Goal: Information Seeking & Learning: Learn about a topic

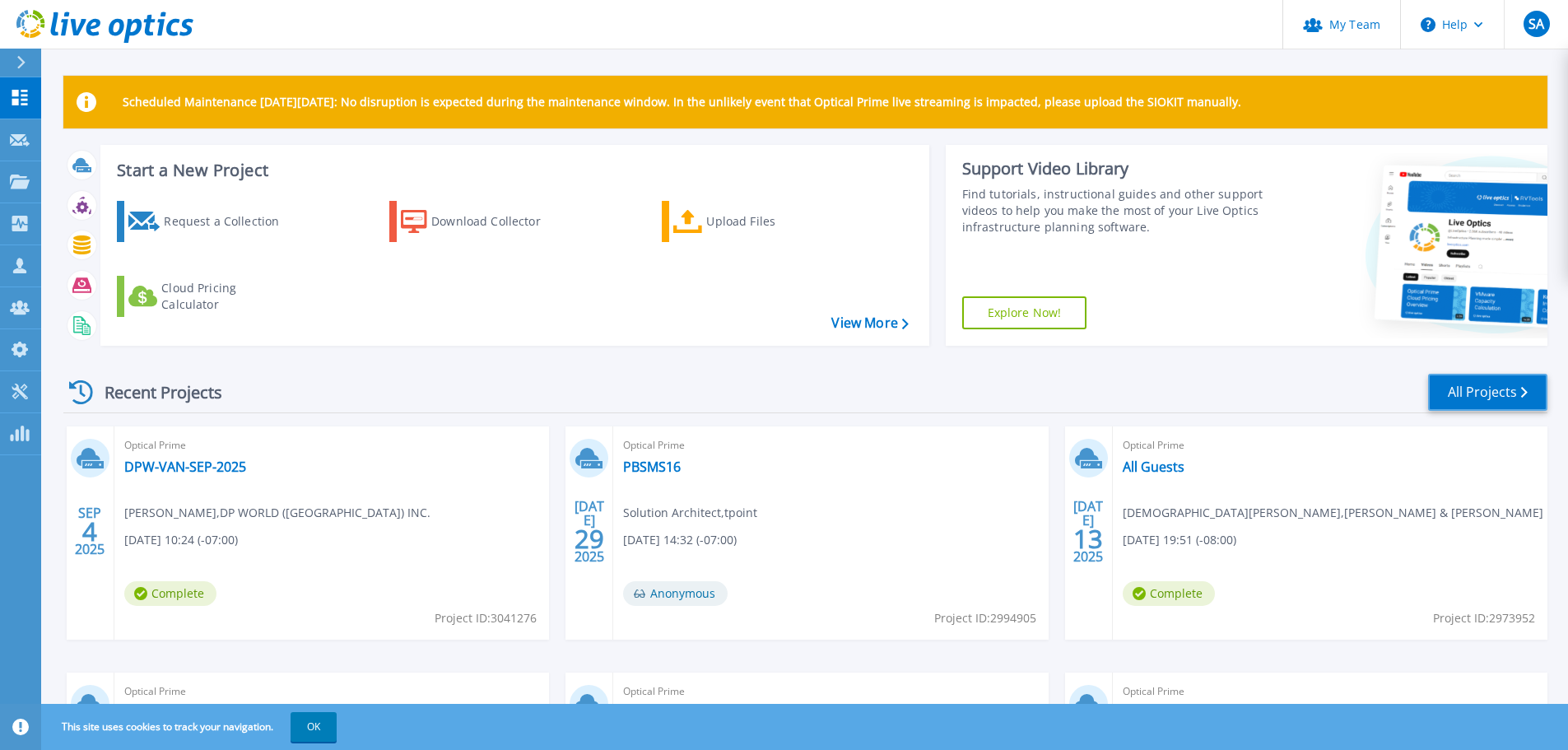
click at [1489, 394] on link "All Projects" at bounding box center [1487, 393] width 119 height 38
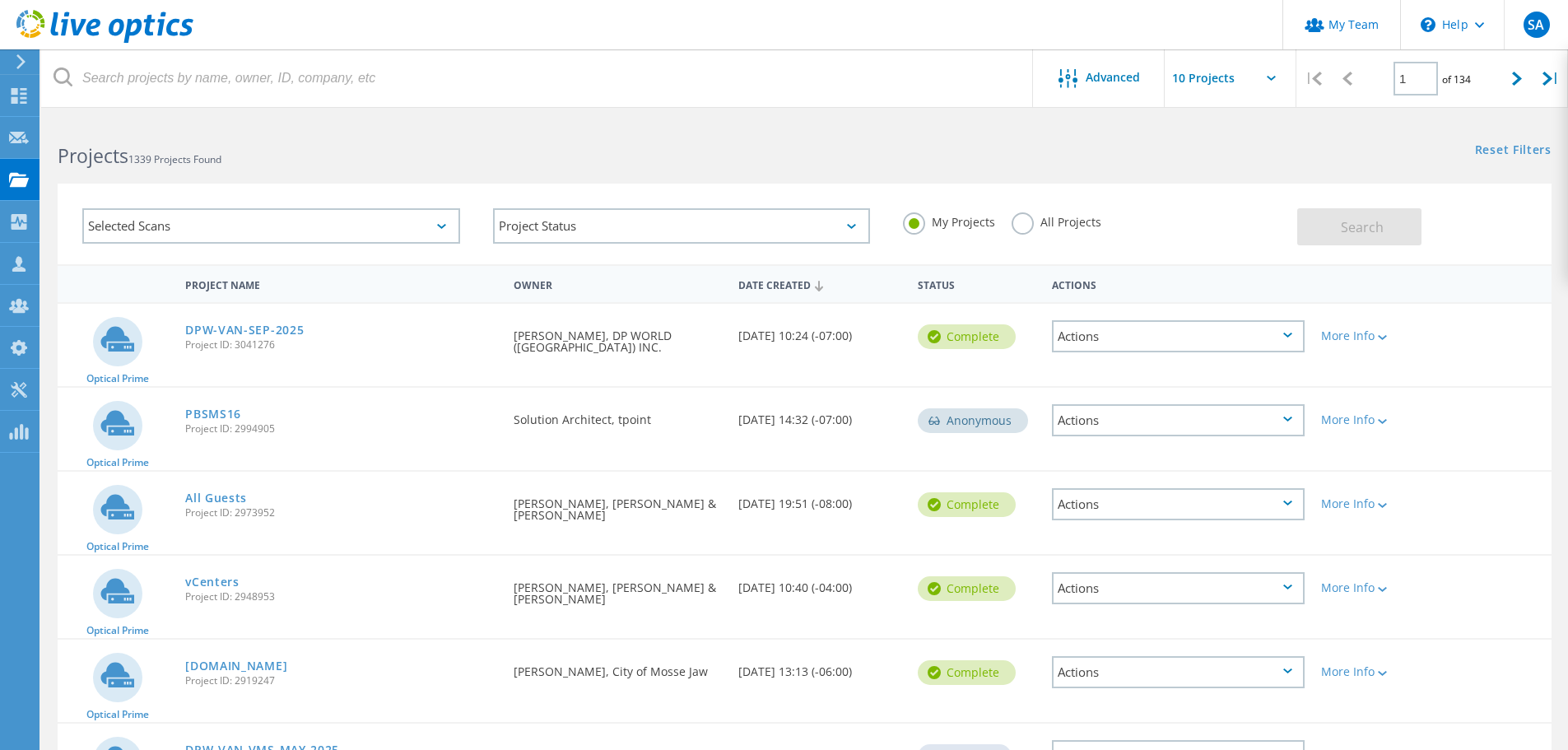
click at [1030, 226] on label "All Projects" at bounding box center [1056, 220] width 90 height 16
click at [0, 0] on input "All Projects" at bounding box center [0, 0] width 0 height 0
drag, startPoint x: 1313, startPoint y: 220, endPoint x: 1323, endPoint y: 220, distance: 10.0
click at [1321, 220] on button "Search" at bounding box center [1359, 227] width 124 height 38
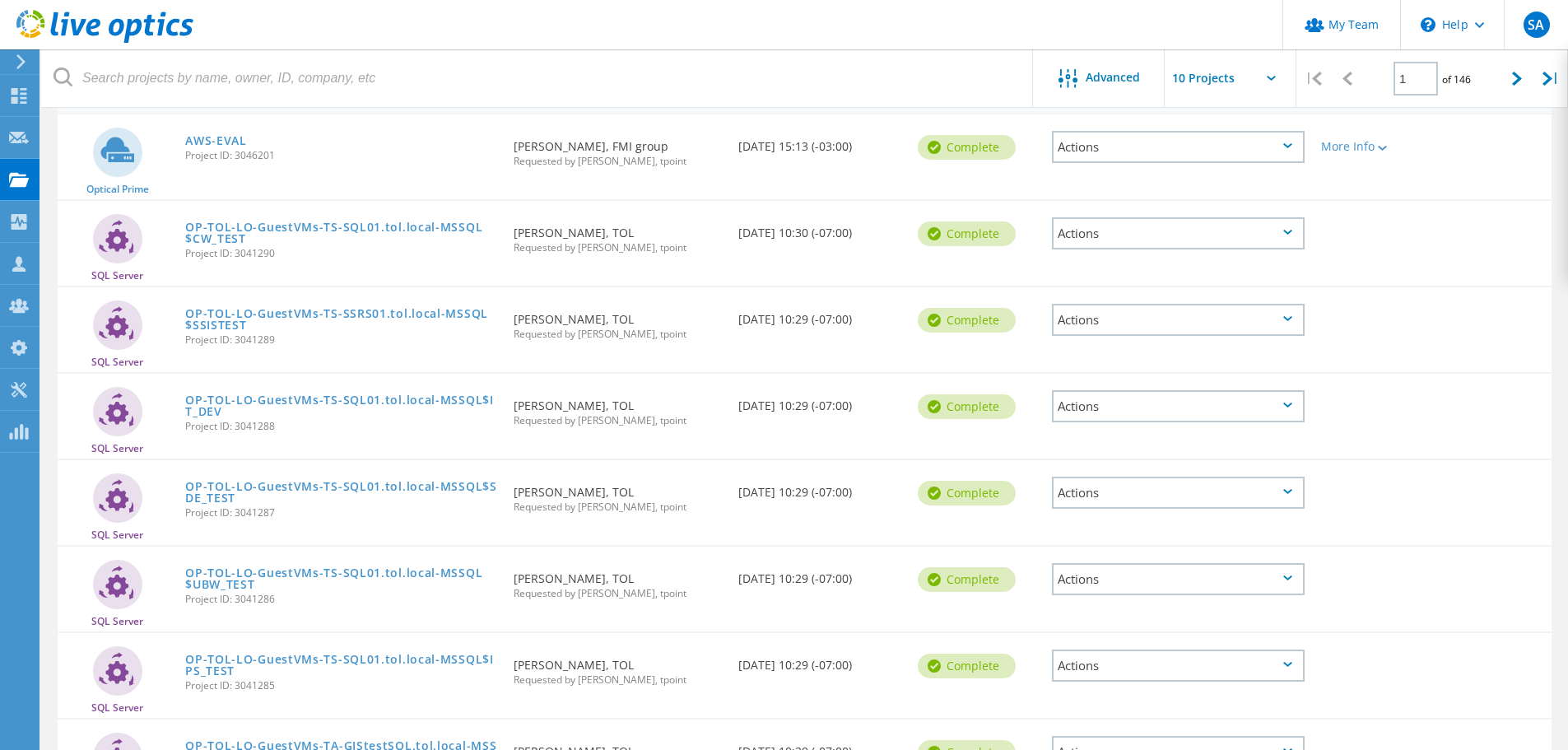
scroll to position [72, 0]
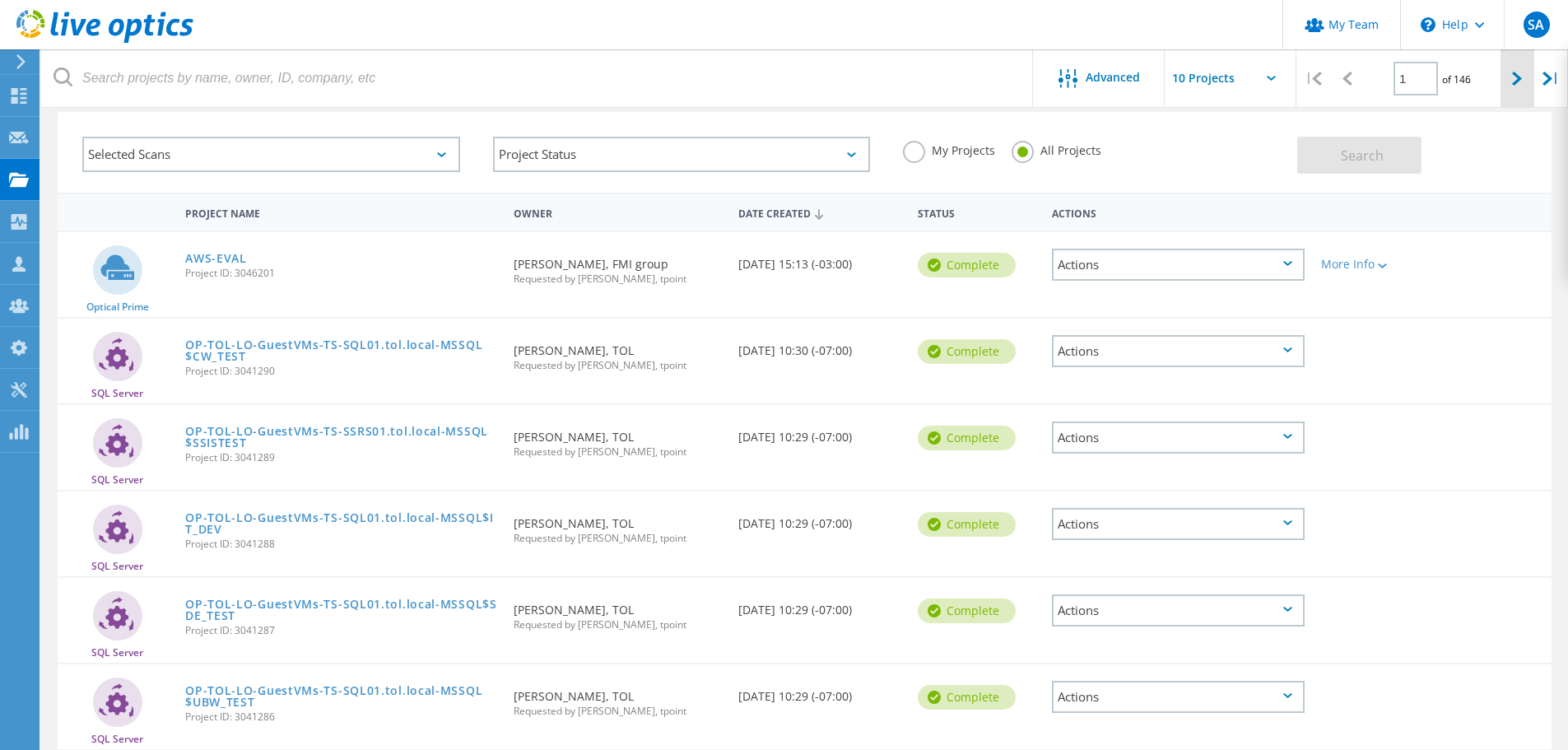
click at [1515, 80] on icon at bounding box center [1517, 79] width 10 height 14
type input "2"
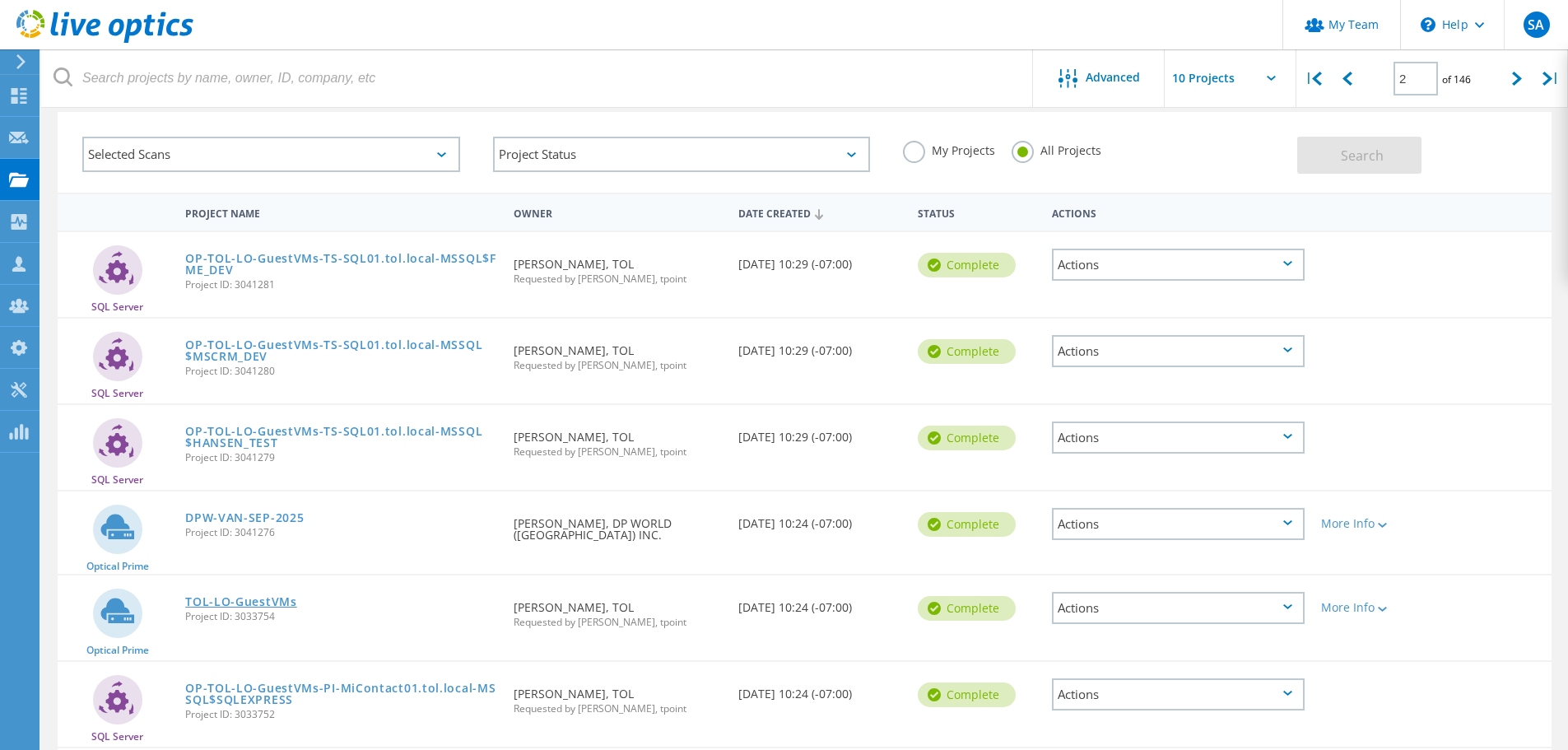
click at [255, 600] on link "TOL-LO-GuestVMs" at bounding box center [241, 602] width 112 height 12
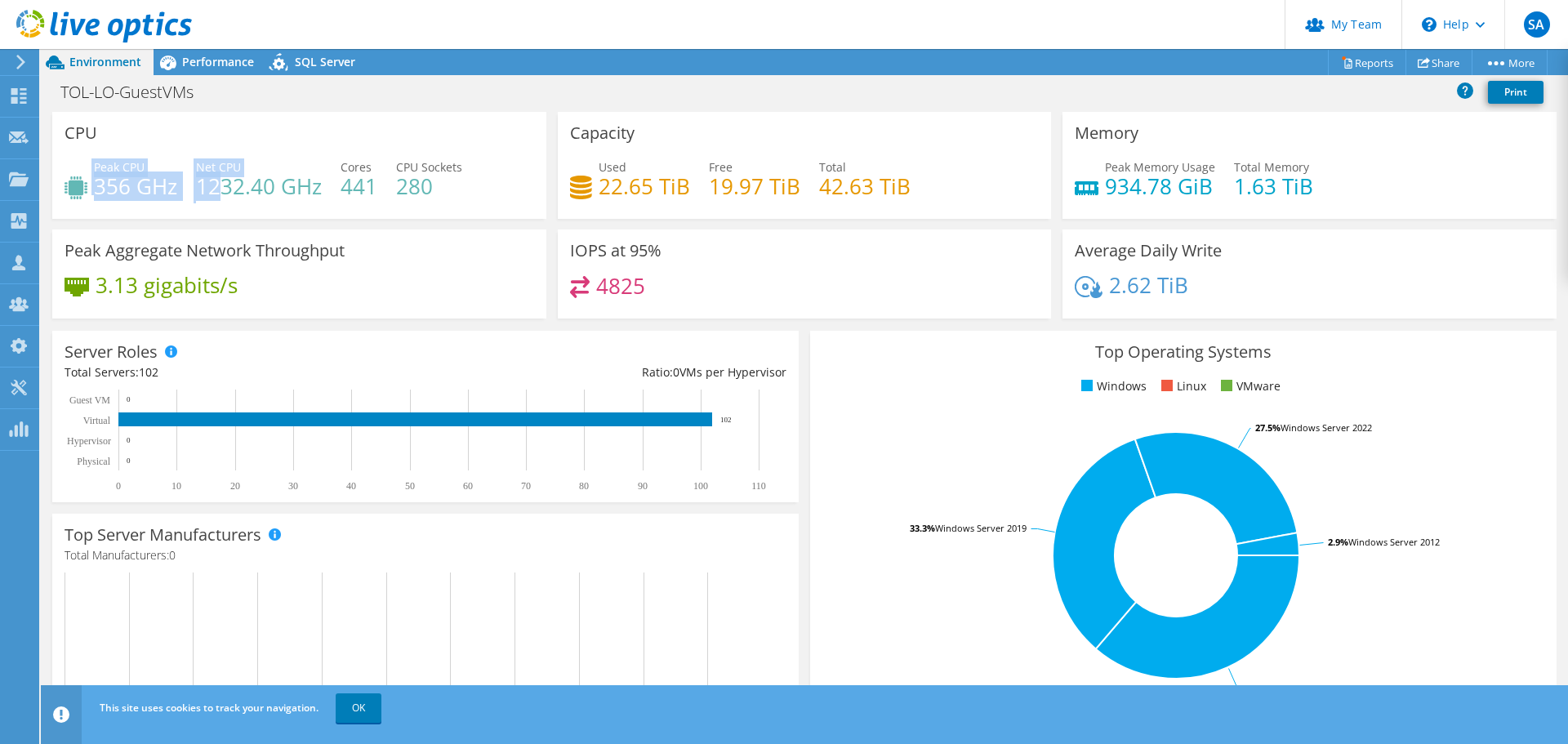
drag, startPoint x: 91, startPoint y: 184, endPoint x: 221, endPoint y: 189, distance: 130.1
click at [221, 189] on div "Peak CPU 356 GHz Net CPU 1232.40 GHz Cores 441 CPU Sockets 280" at bounding box center [300, 185] width 470 height 53
click at [177, 57] on icon at bounding box center [167, 62] width 28 height 28
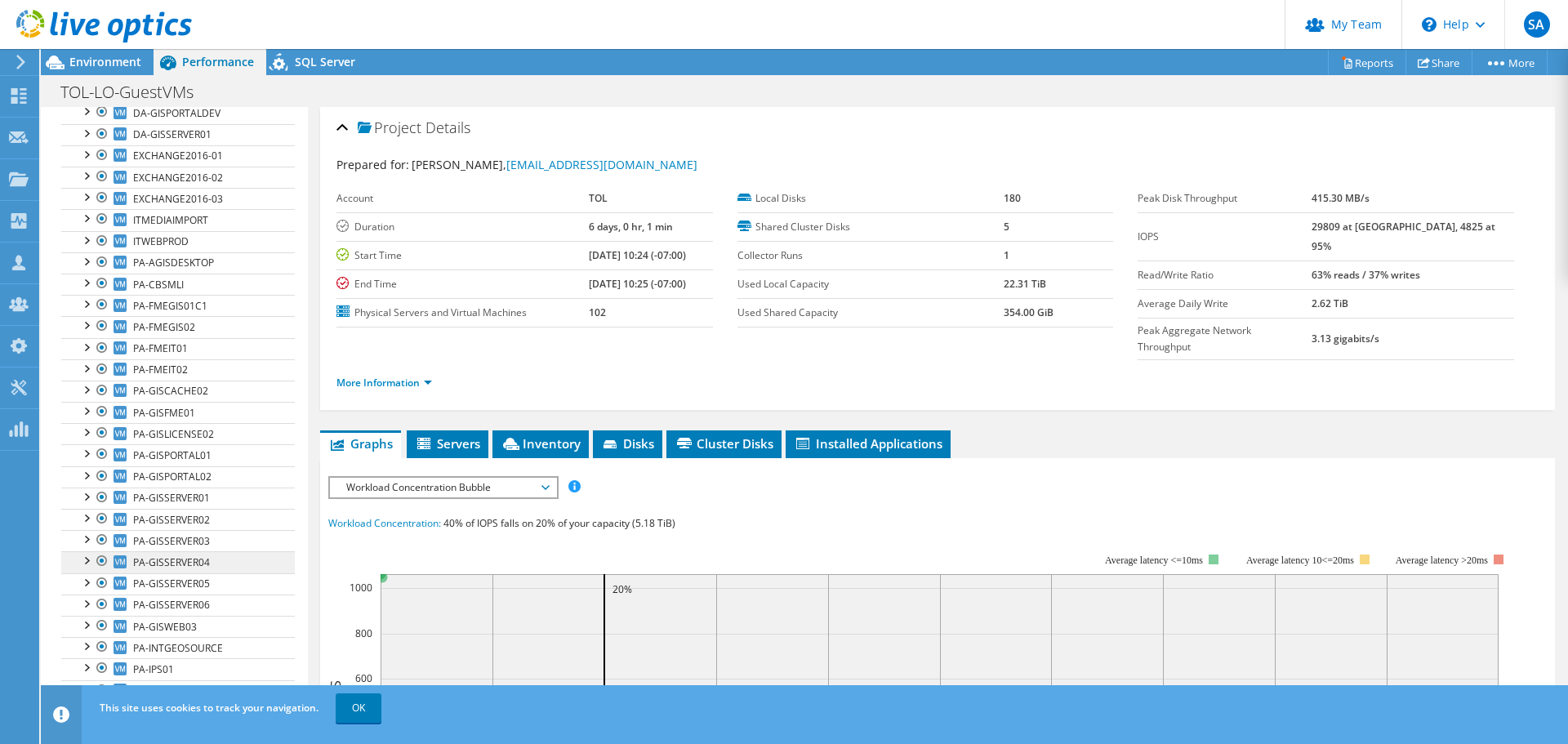
scroll to position [245, 0]
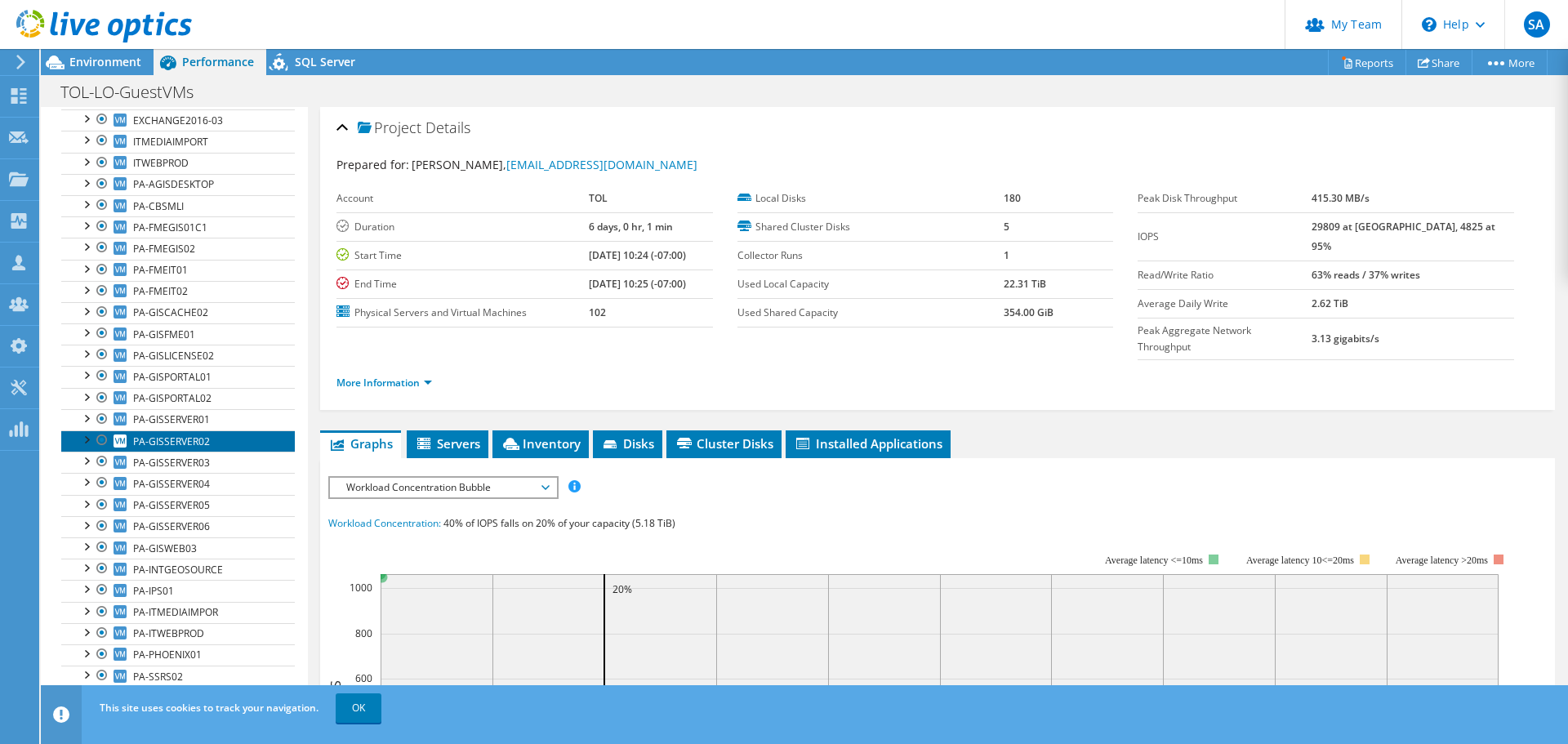
click at [179, 442] on span "PA-GISSERVER02" at bounding box center [171, 442] width 76 height 14
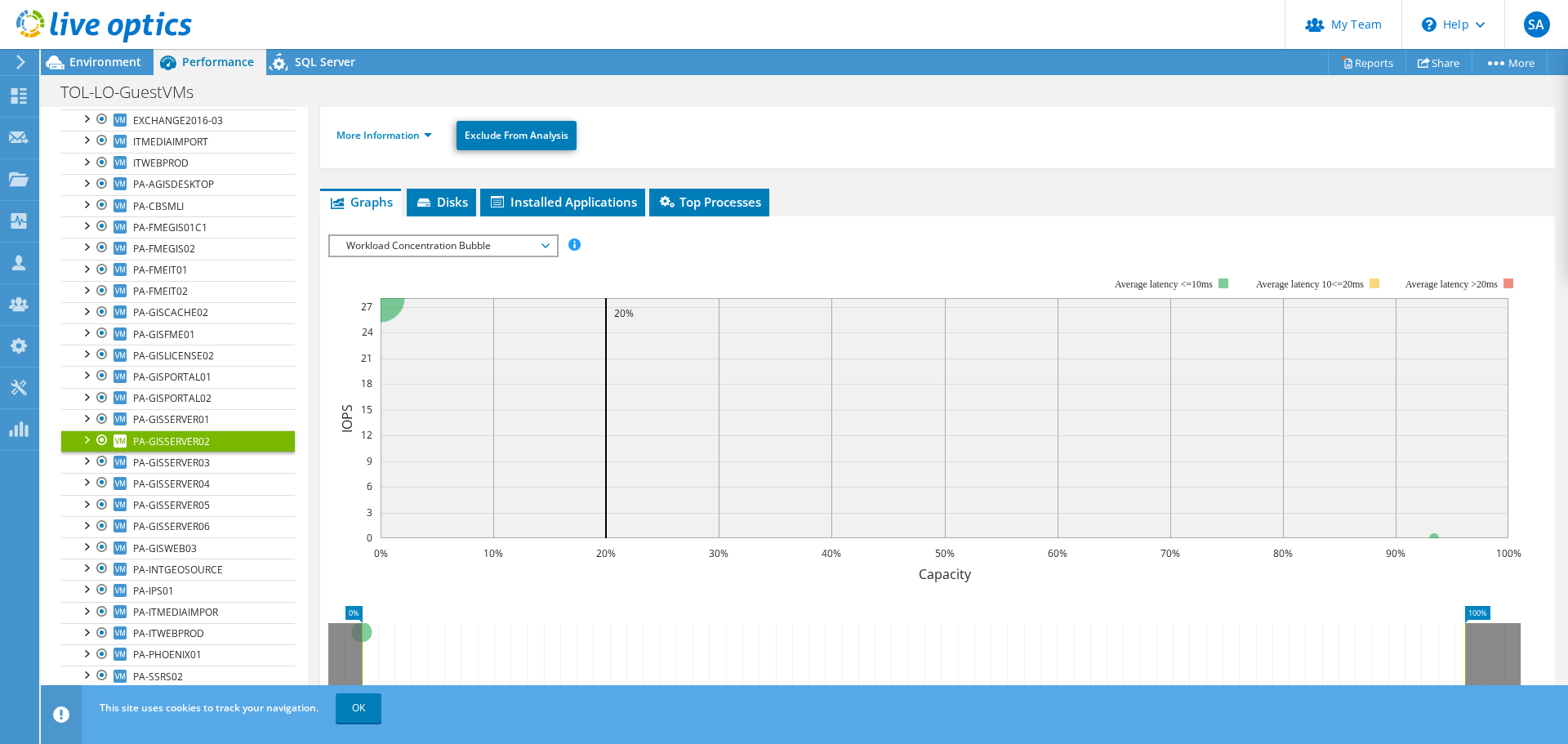
scroll to position [163, 0]
click at [450, 236] on span "Workload Concentration Bubble" at bounding box center [443, 246] width 210 height 20
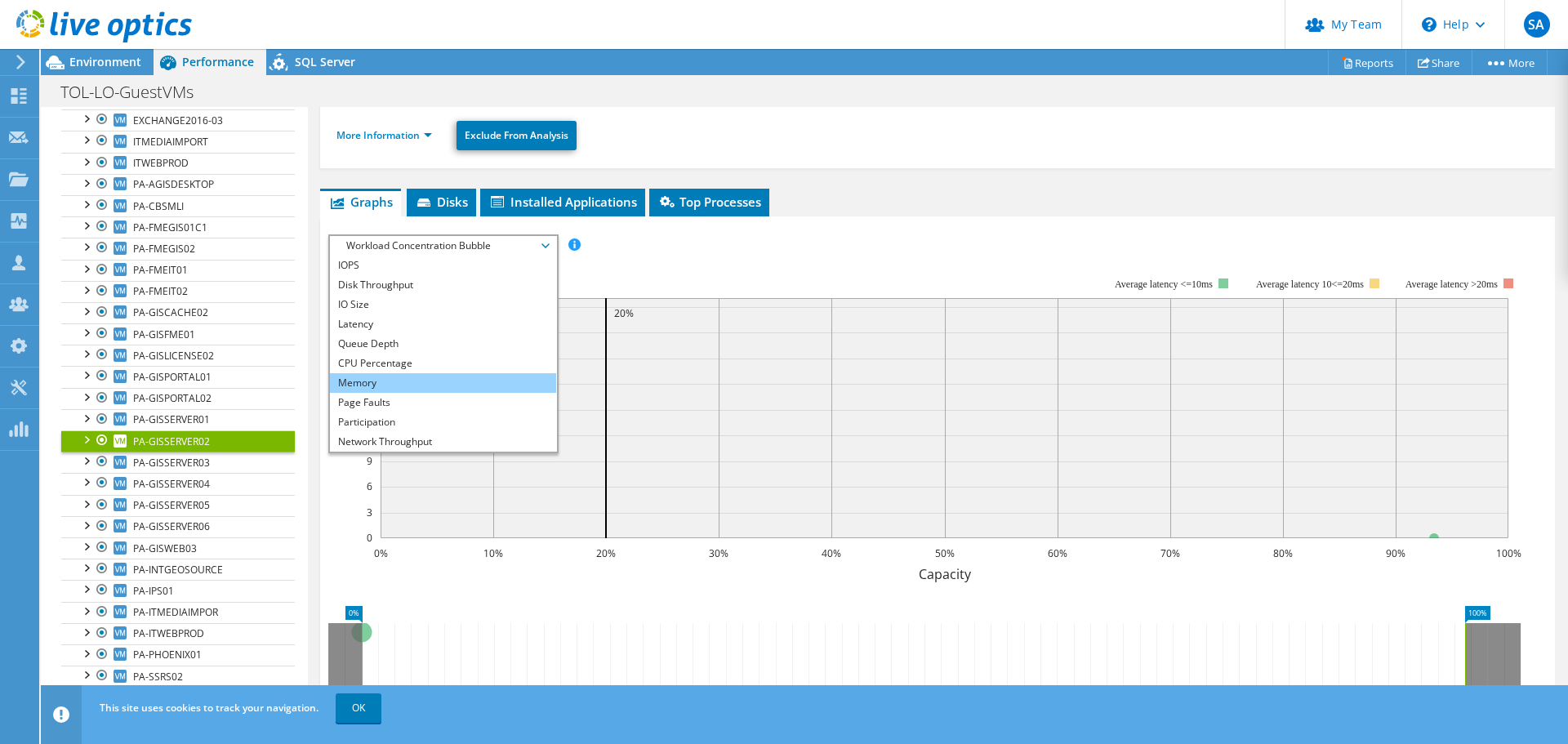
click at [378, 381] on li "Memory" at bounding box center [443, 383] width 226 height 20
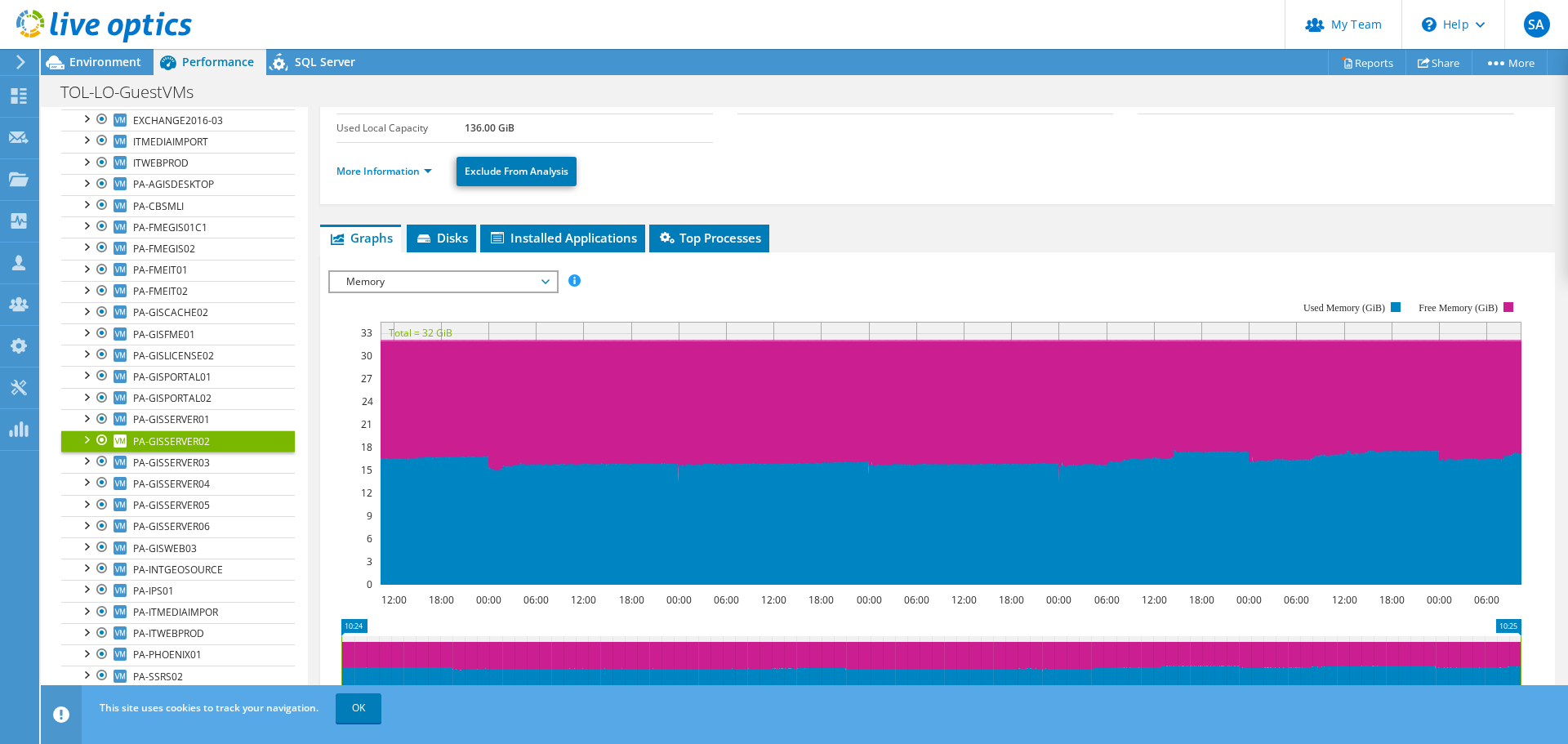
scroll to position [0, 0]
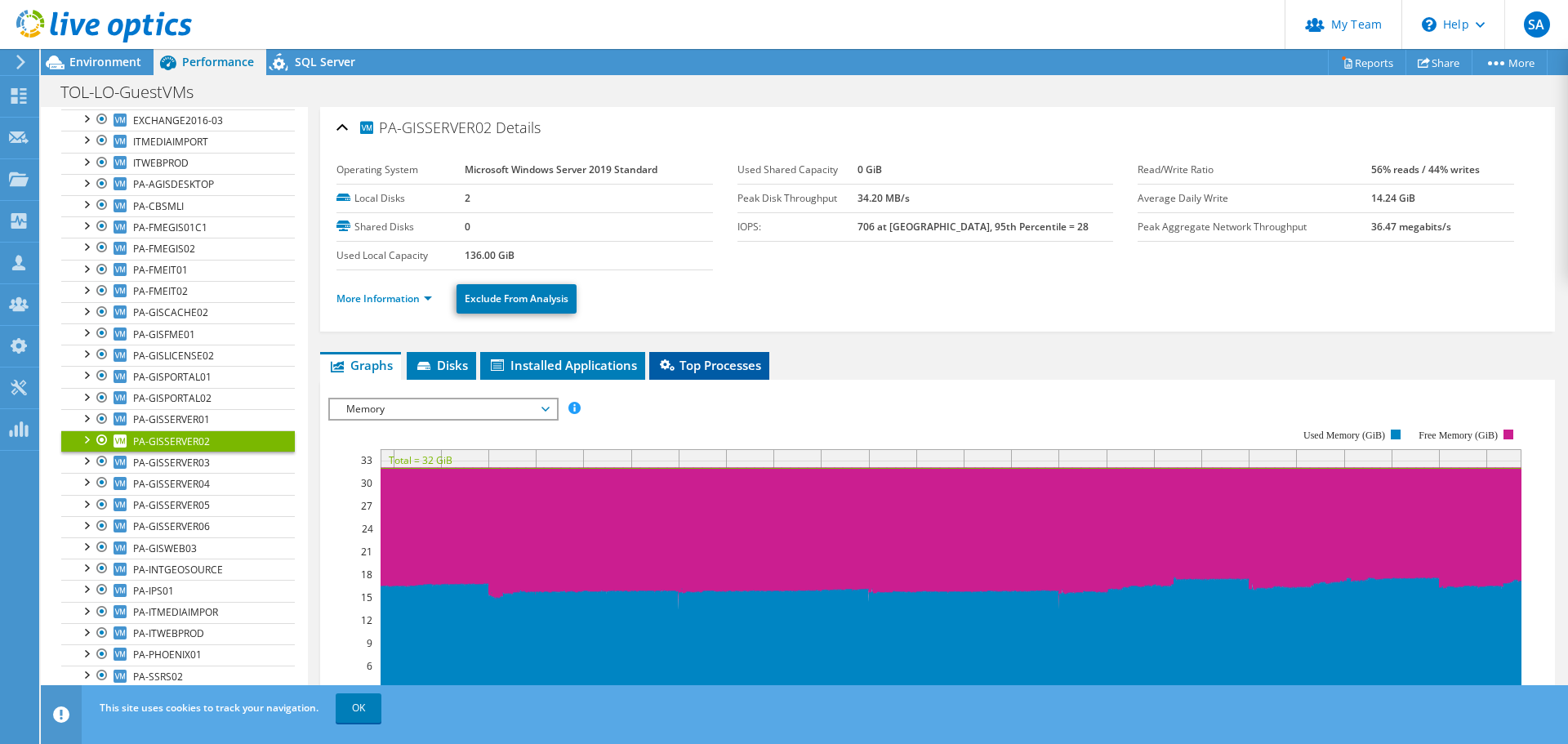
click at [716, 365] on span "Top Processes" at bounding box center [709, 364] width 104 height 17
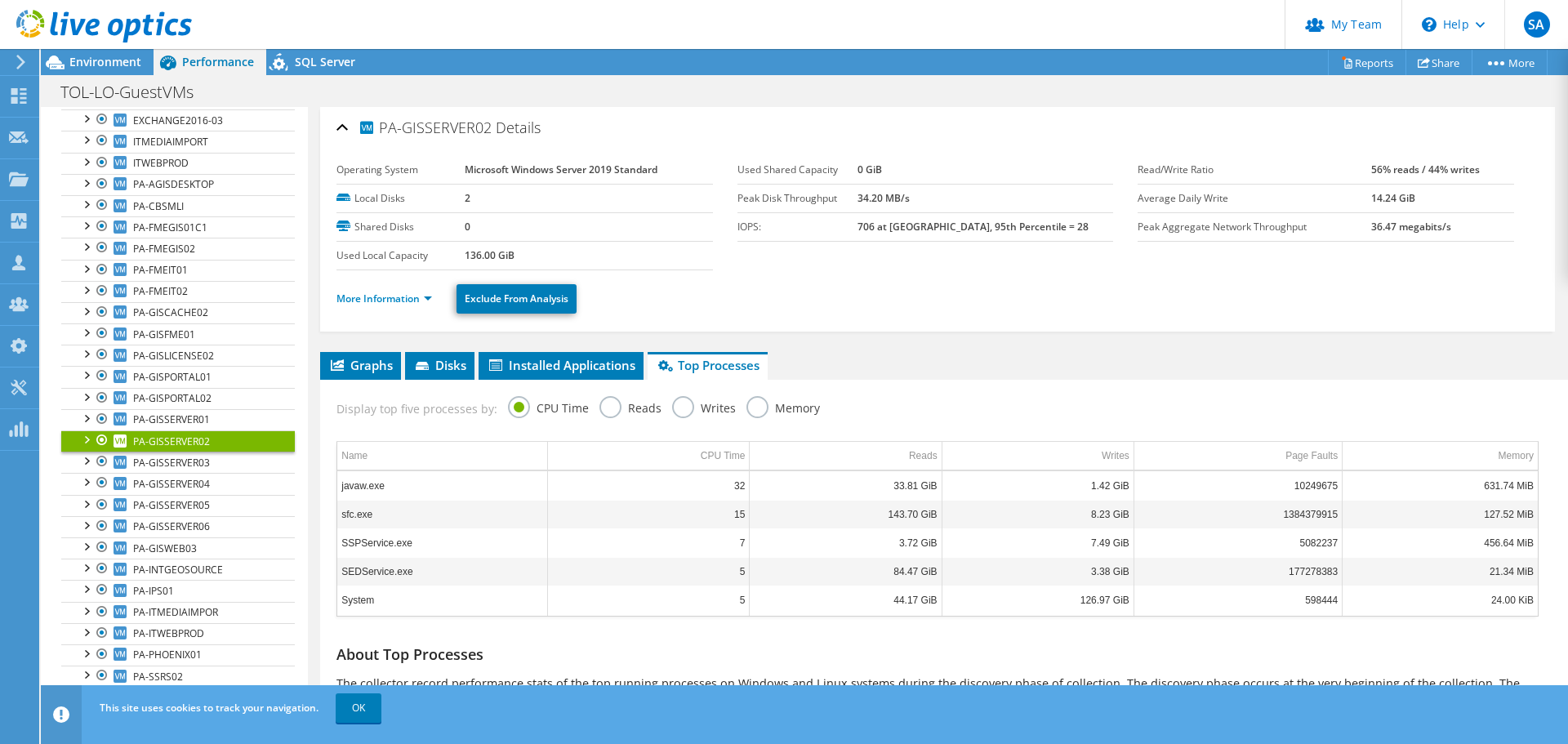
click at [746, 403] on label "Memory" at bounding box center [783, 405] width 73 height 21
click at [0, 0] on input "Memory" at bounding box center [0, 0] width 0 height 0
click at [166, 311] on span "PA-GISCACHE02" at bounding box center [170, 312] width 75 height 14
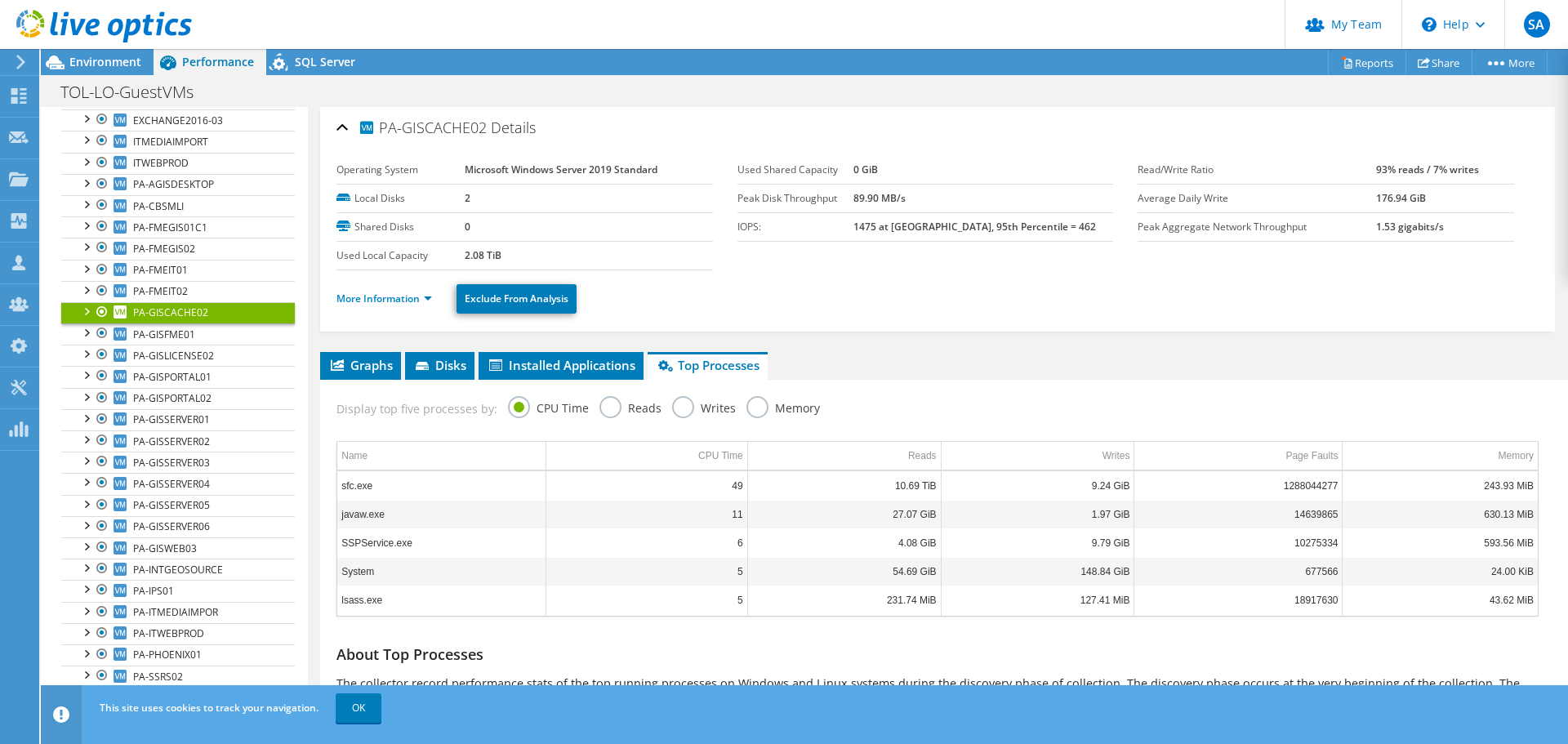
click at [746, 403] on label "Memory" at bounding box center [783, 405] width 73 height 21
click at [0, 0] on input "Memory" at bounding box center [0, 0] width 0 height 0
click at [358, 360] on span "Graphs" at bounding box center [360, 364] width 65 height 17
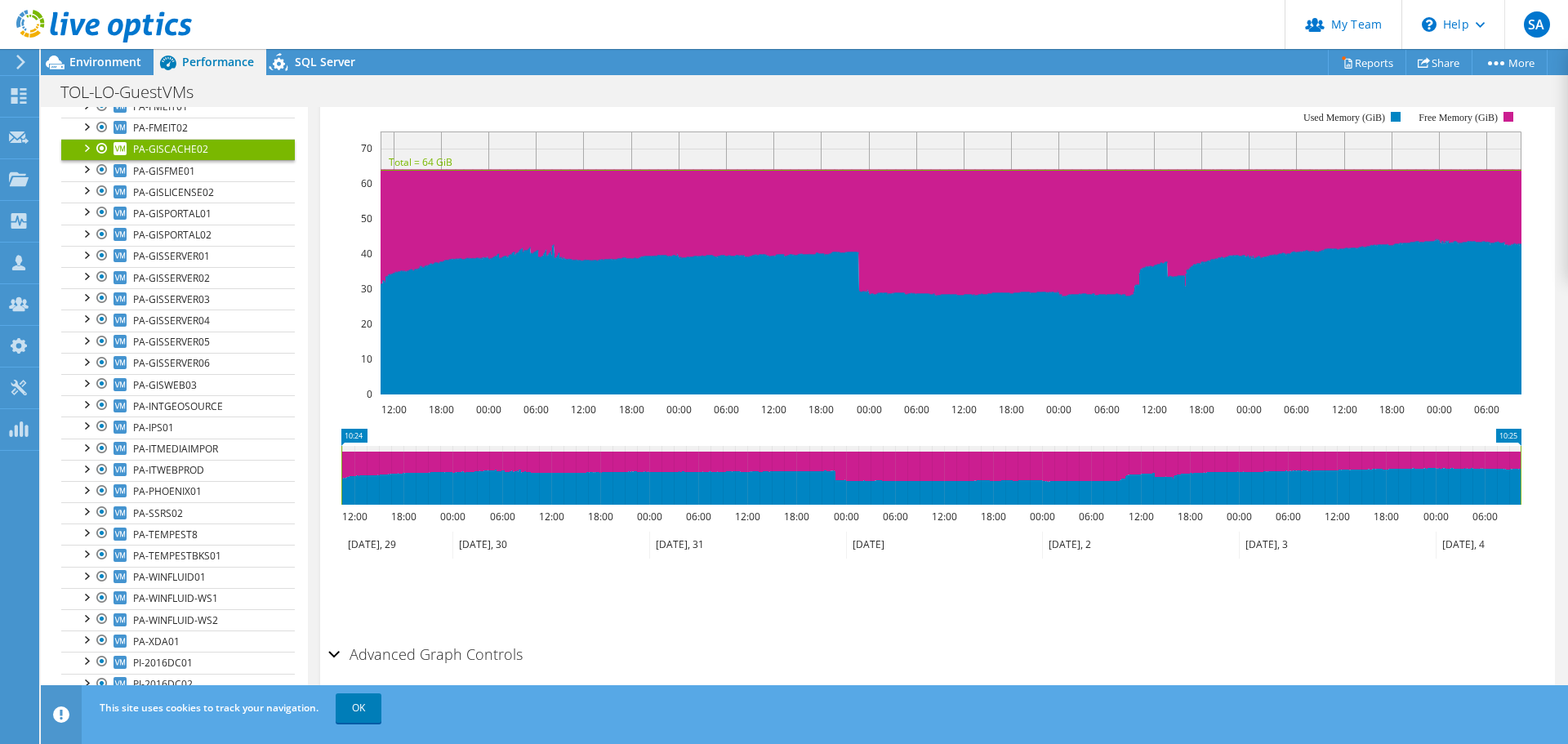
scroll to position [327, 0]
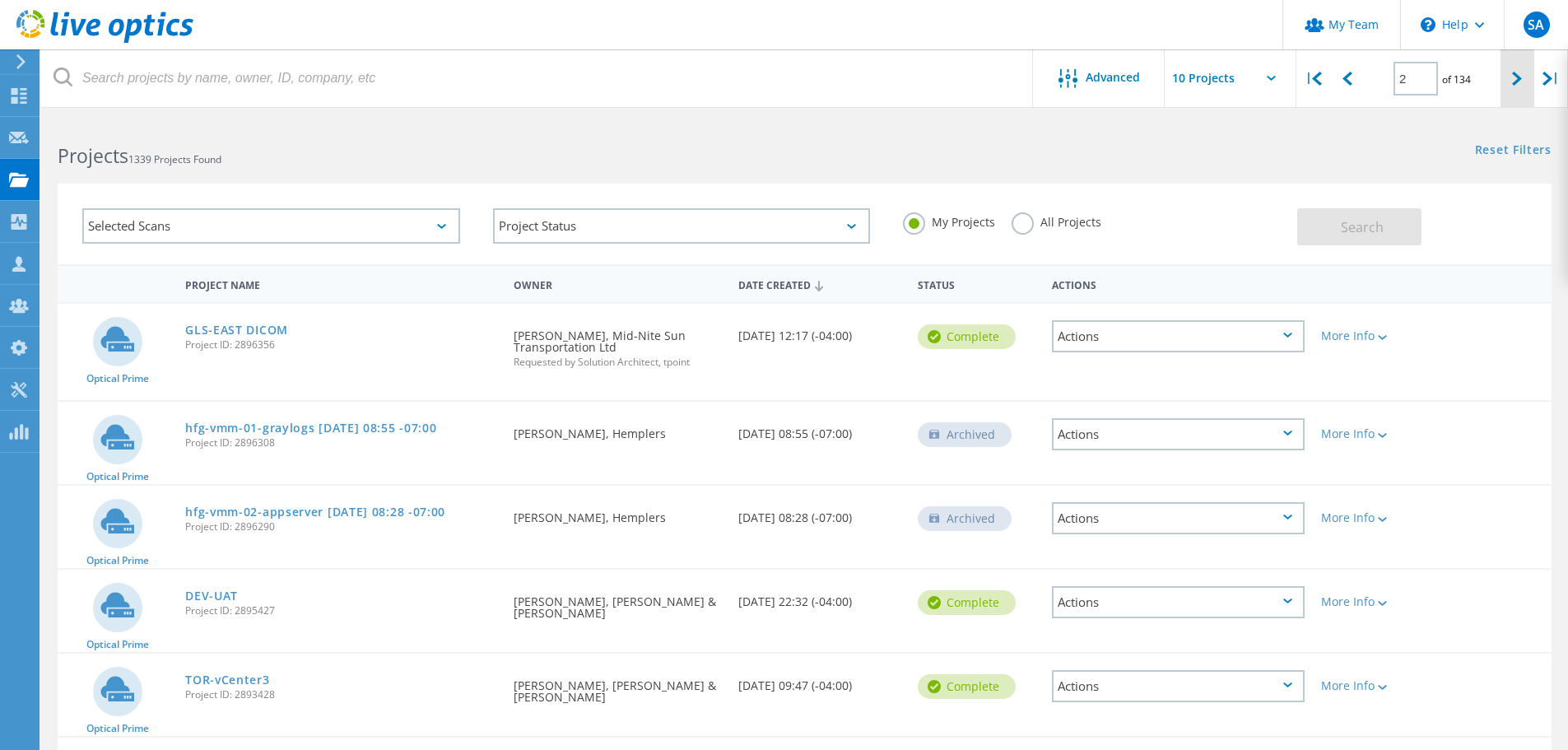
click at [1511, 83] on div at bounding box center [1517, 78] width 34 height 58
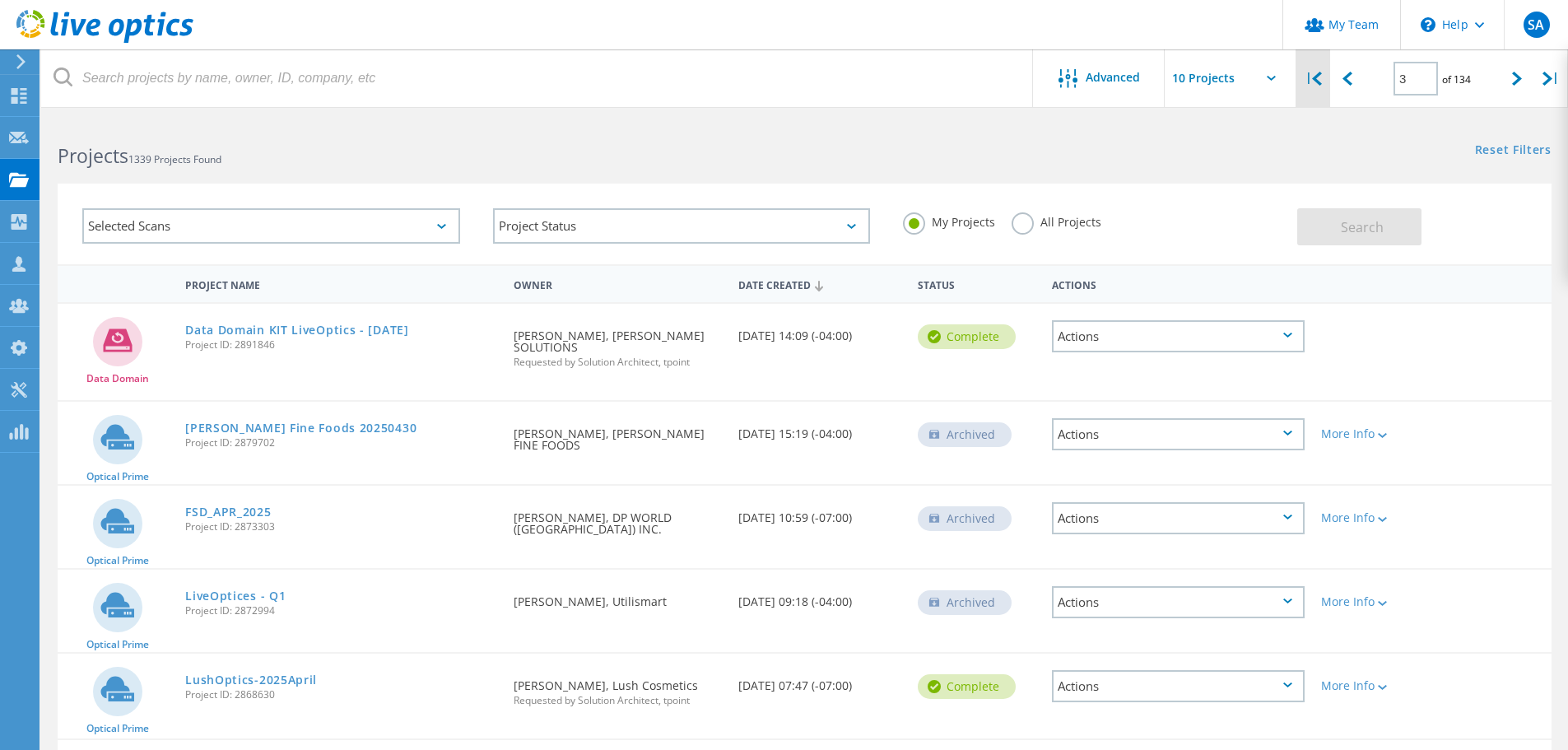
drag, startPoint x: 1347, startPoint y: 79, endPoint x: 1324, endPoint y: 102, distance: 32.5
click at [1347, 80] on icon at bounding box center [1347, 79] width 10 height 14
type input "2"
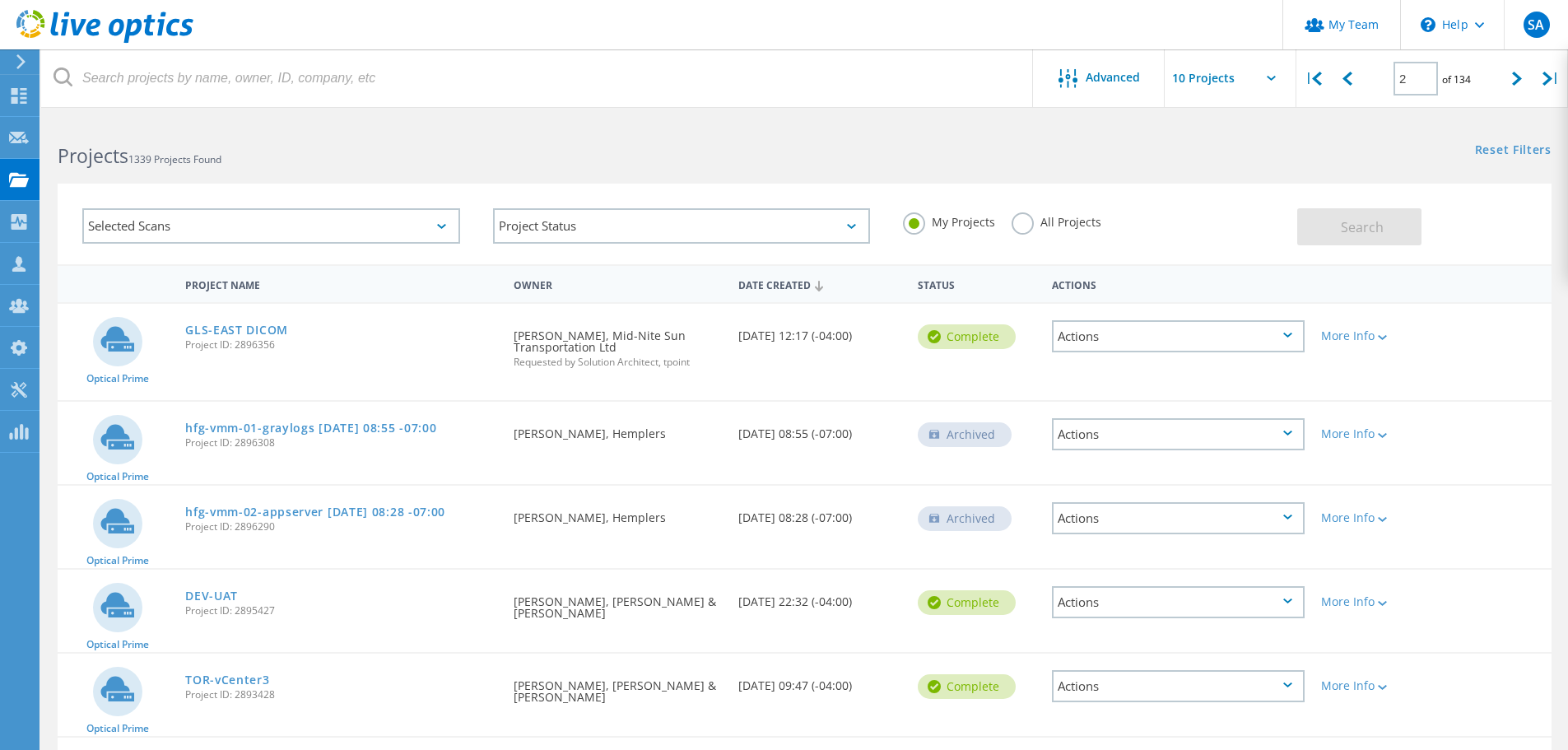
click at [1025, 222] on label "All Projects" at bounding box center [1056, 220] width 90 height 16
click at [0, 0] on input "All Projects" at bounding box center [0, 0] width 0 height 0
click at [1340, 222] on button "Search" at bounding box center [1359, 227] width 124 height 38
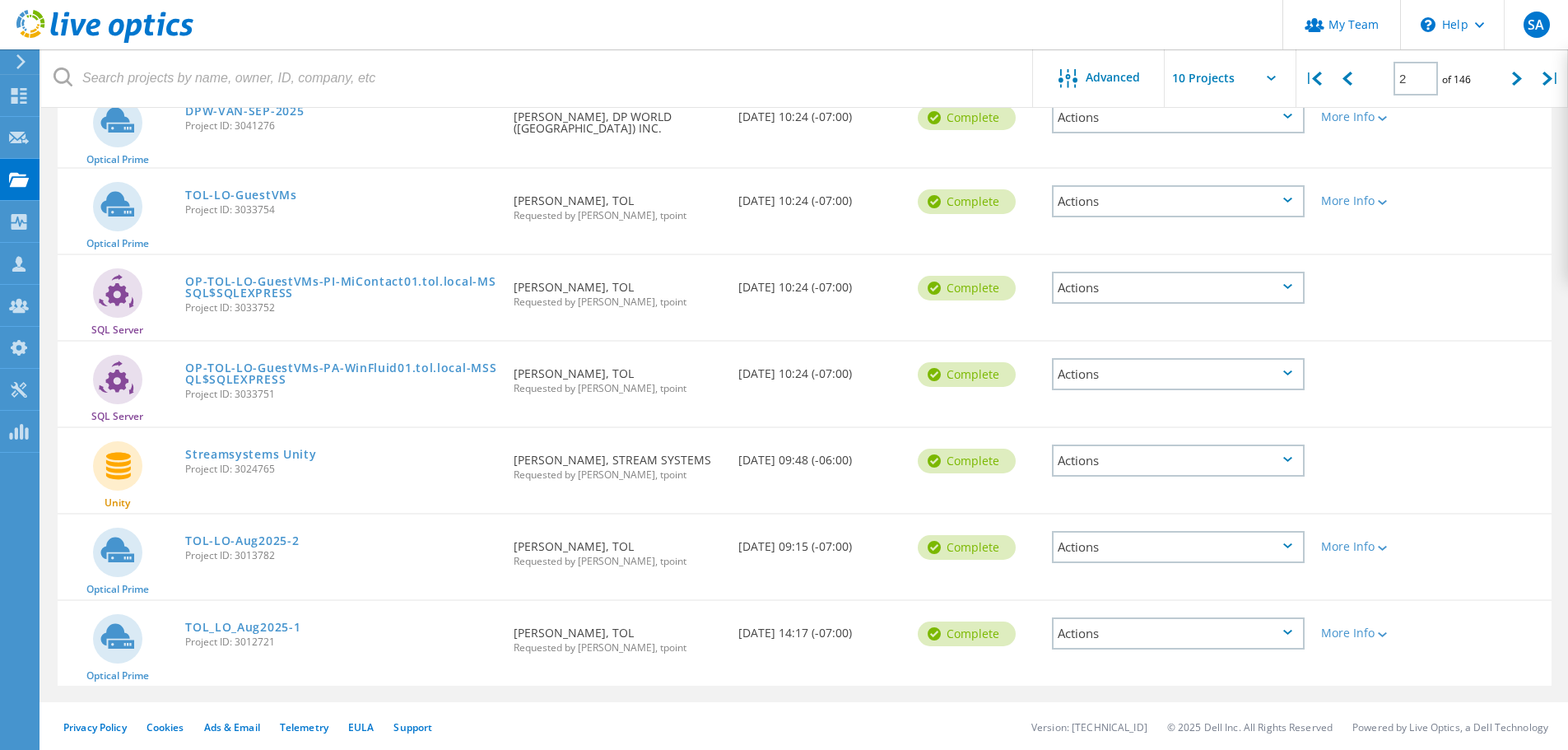
scroll to position [481, 0]
click at [261, 627] on link "TOL_LO_Aug2025-1" at bounding box center [243, 626] width 115 height 12
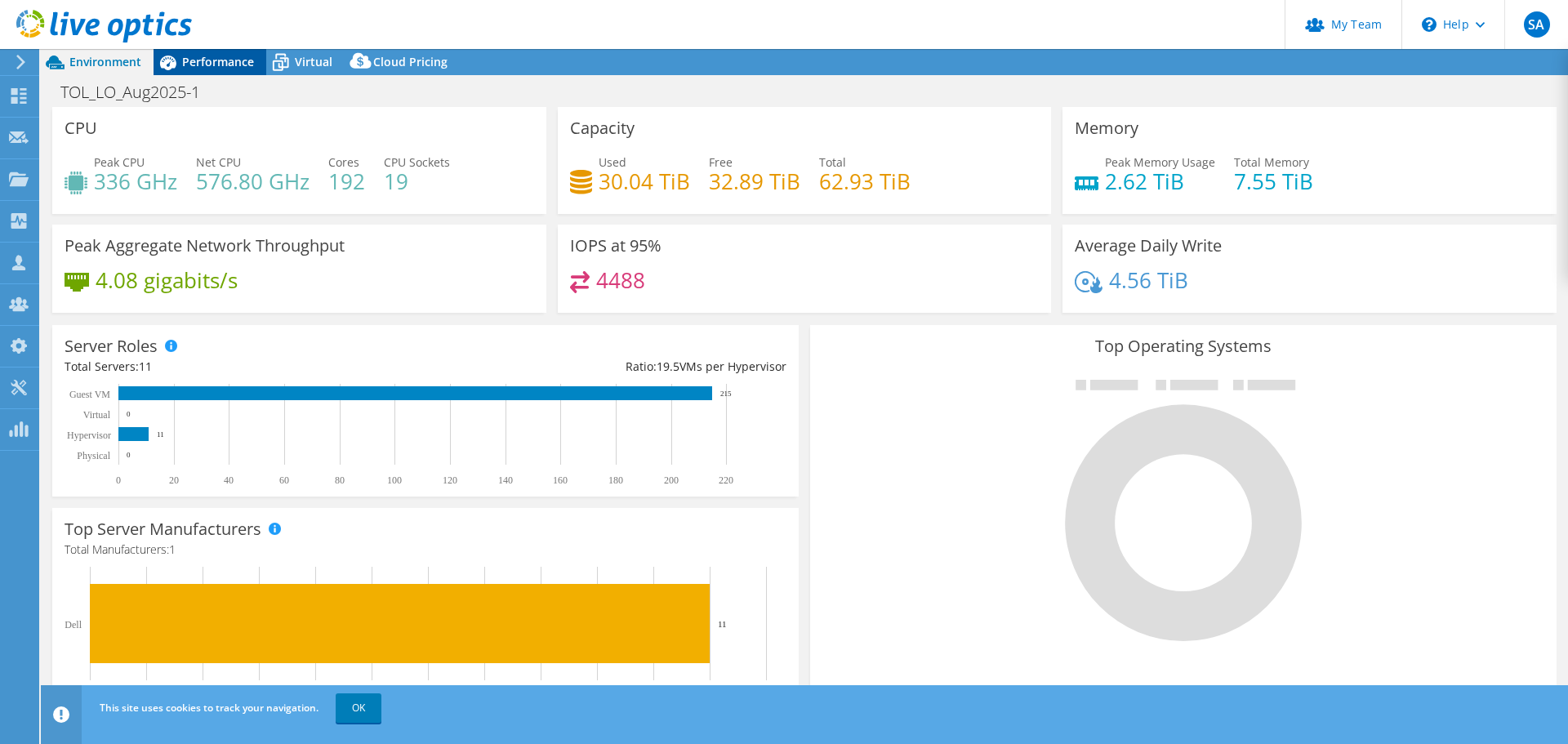
click at [194, 66] on span "Performance" at bounding box center [217, 62] width 71 height 16
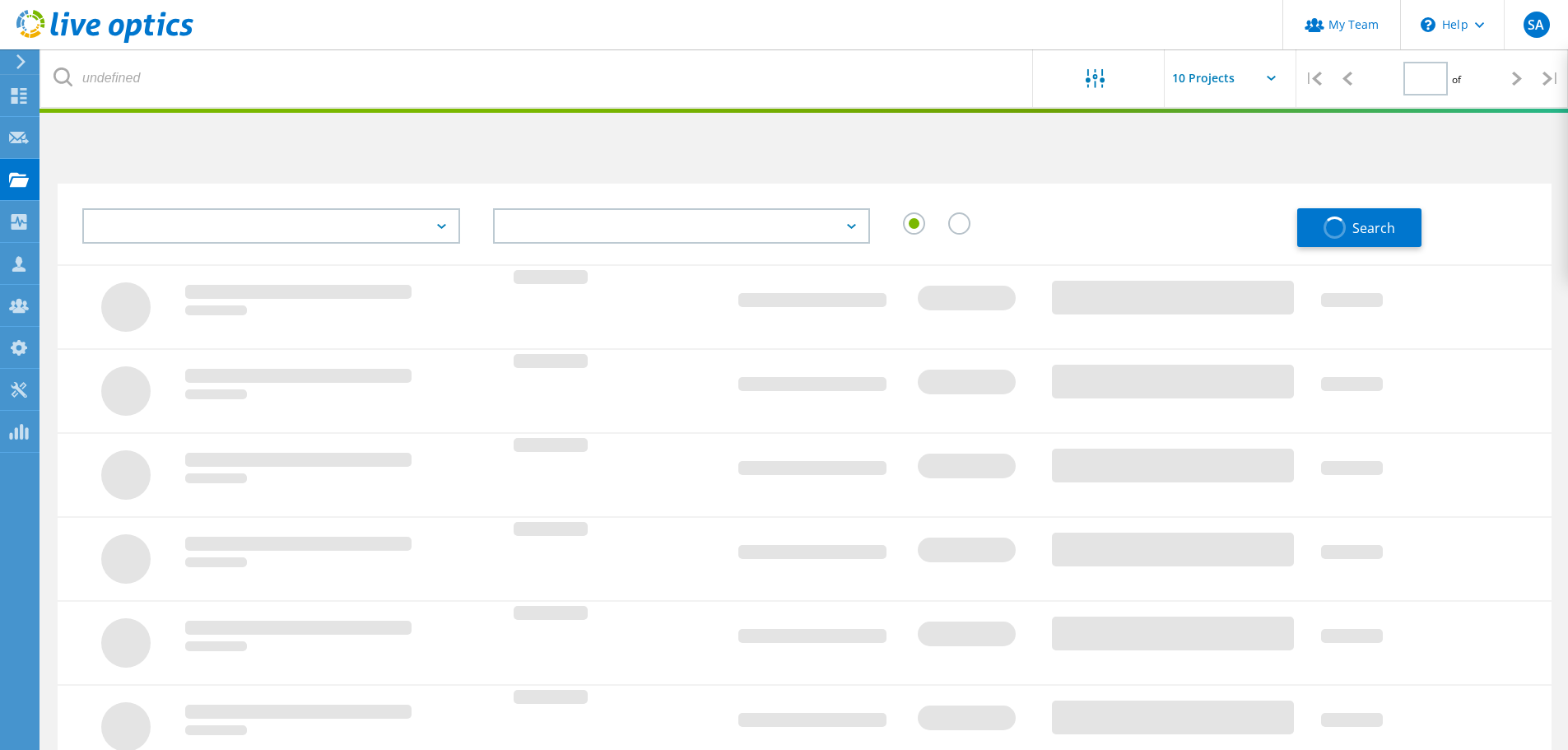
type input "2"
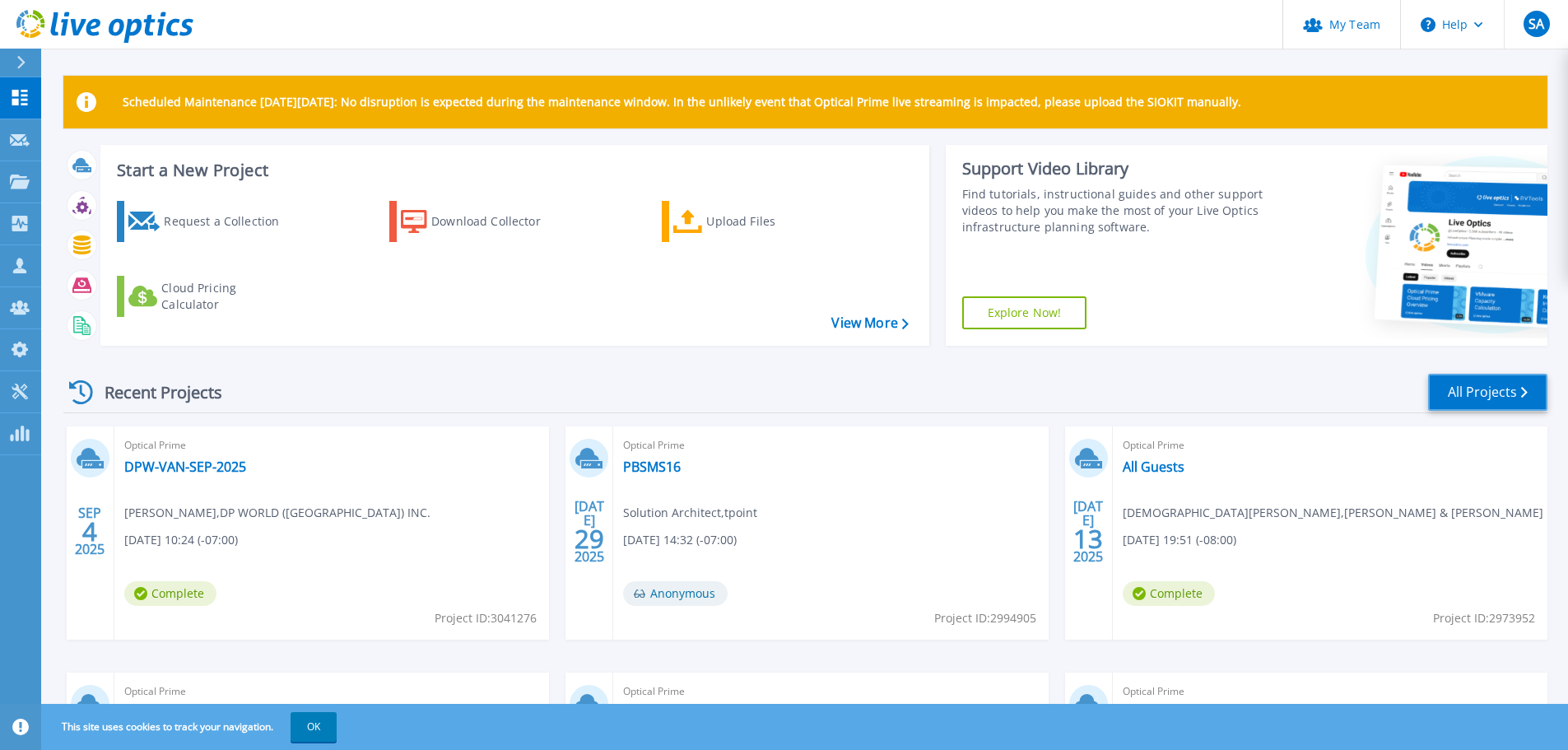
click at [1502, 388] on link "All Projects" at bounding box center [1487, 393] width 119 height 38
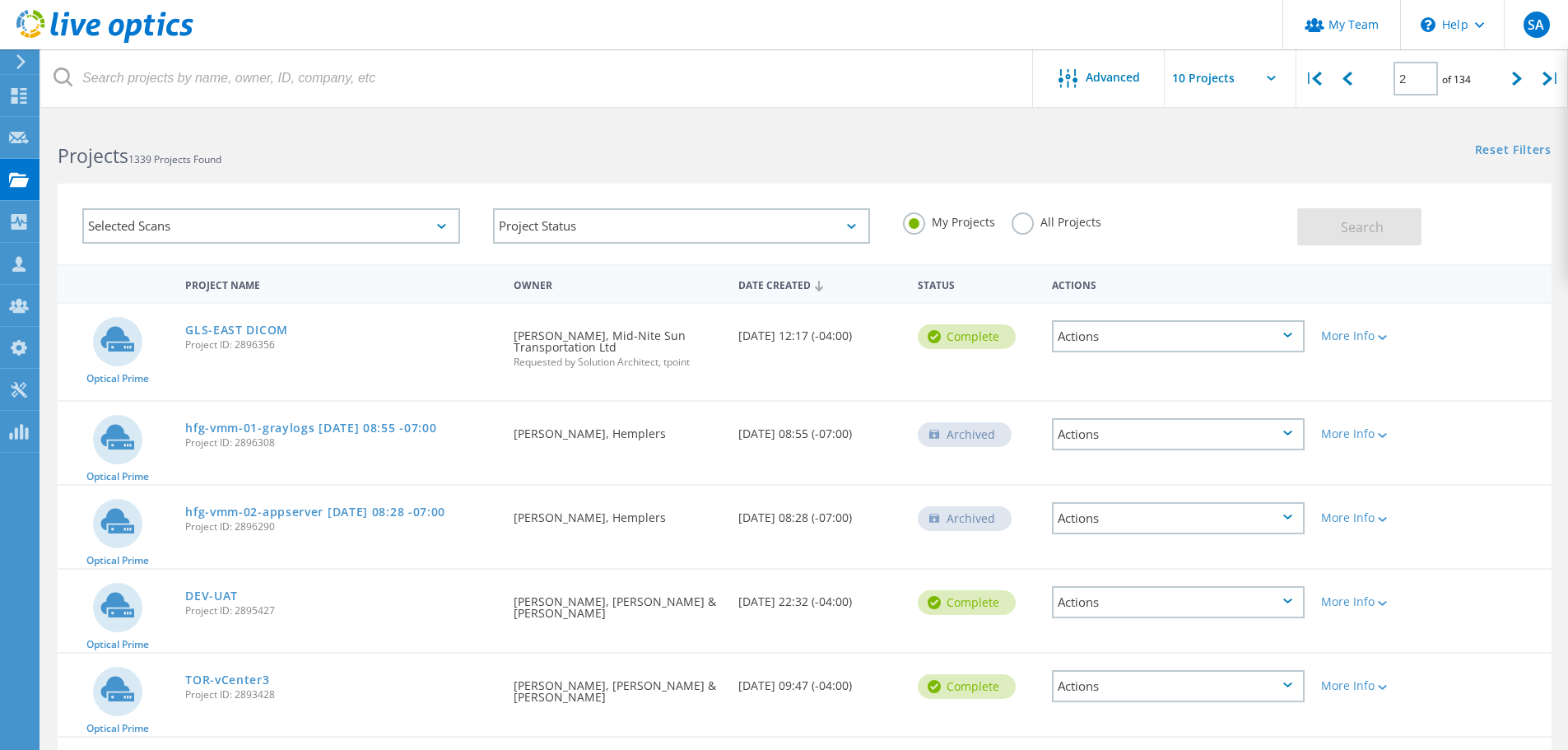
click at [1016, 234] on div "All Projects" at bounding box center [1056, 224] width 90 height 24
click at [1016, 225] on label "All Projects" at bounding box center [1056, 220] width 90 height 16
click at [0, 0] on input "All Projects" at bounding box center [0, 0] width 0 height 0
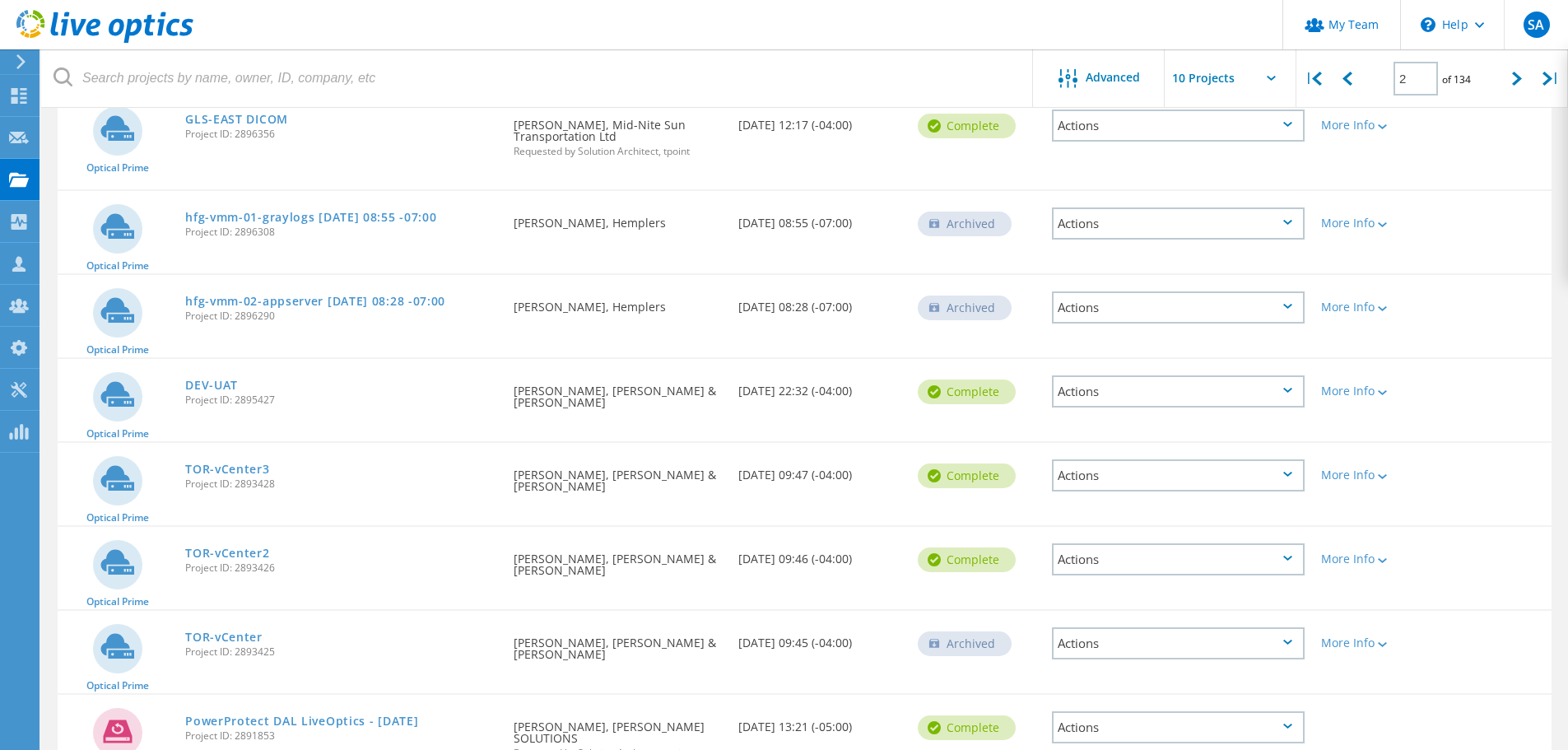
scroll to position [151, 0]
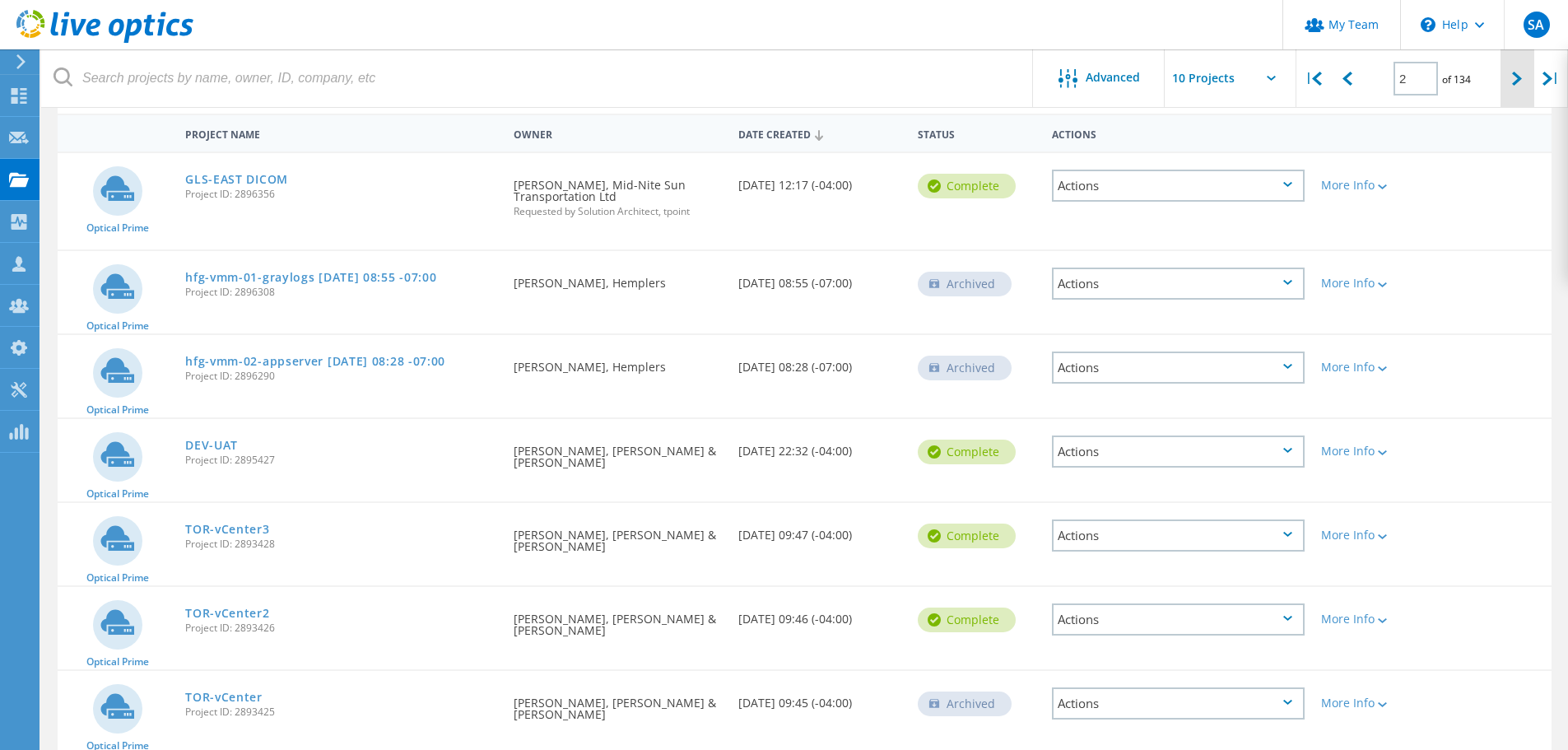
click at [1513, 79] on icon at bounding box center [1517, 79] width 10 height 14
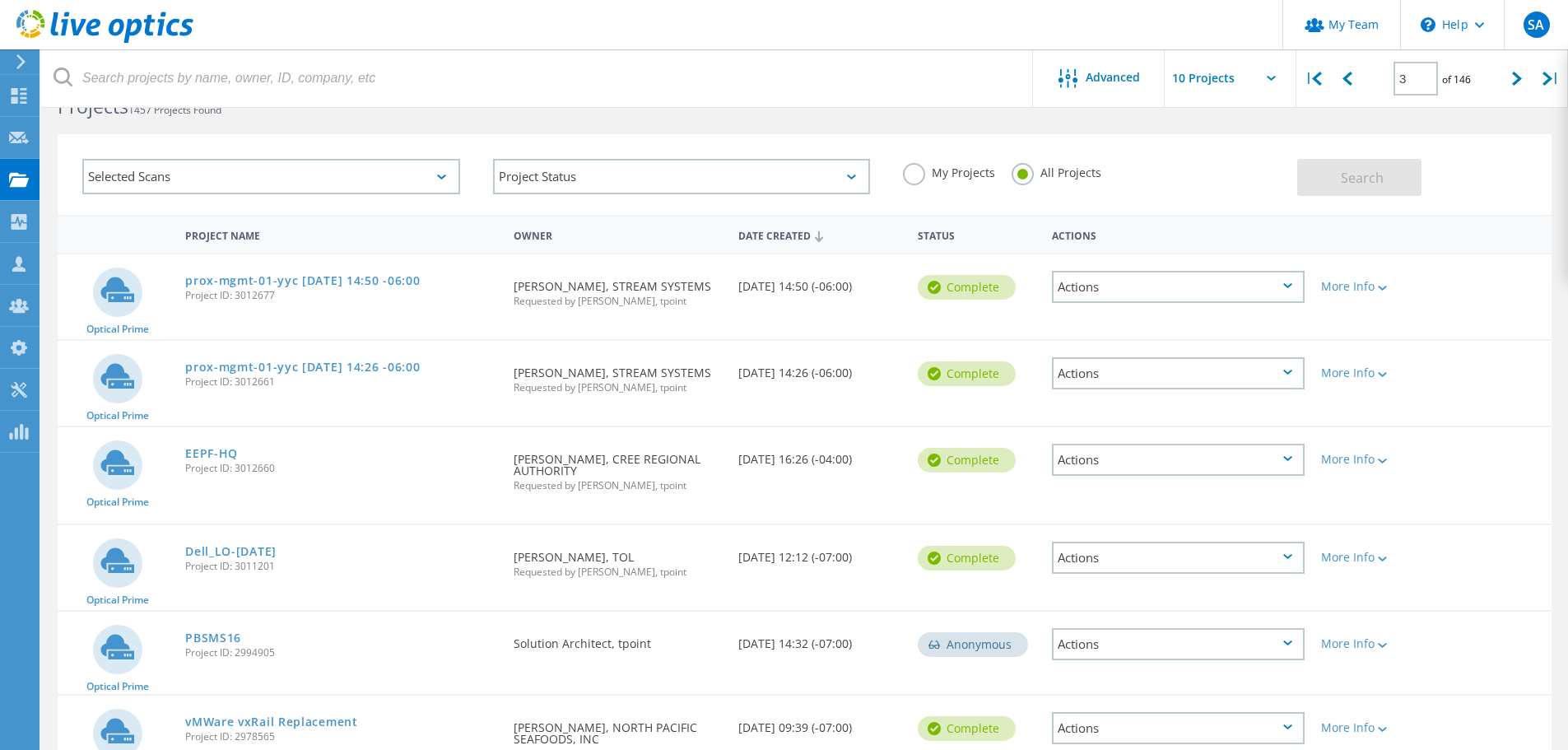
scroll to position [0, 0]
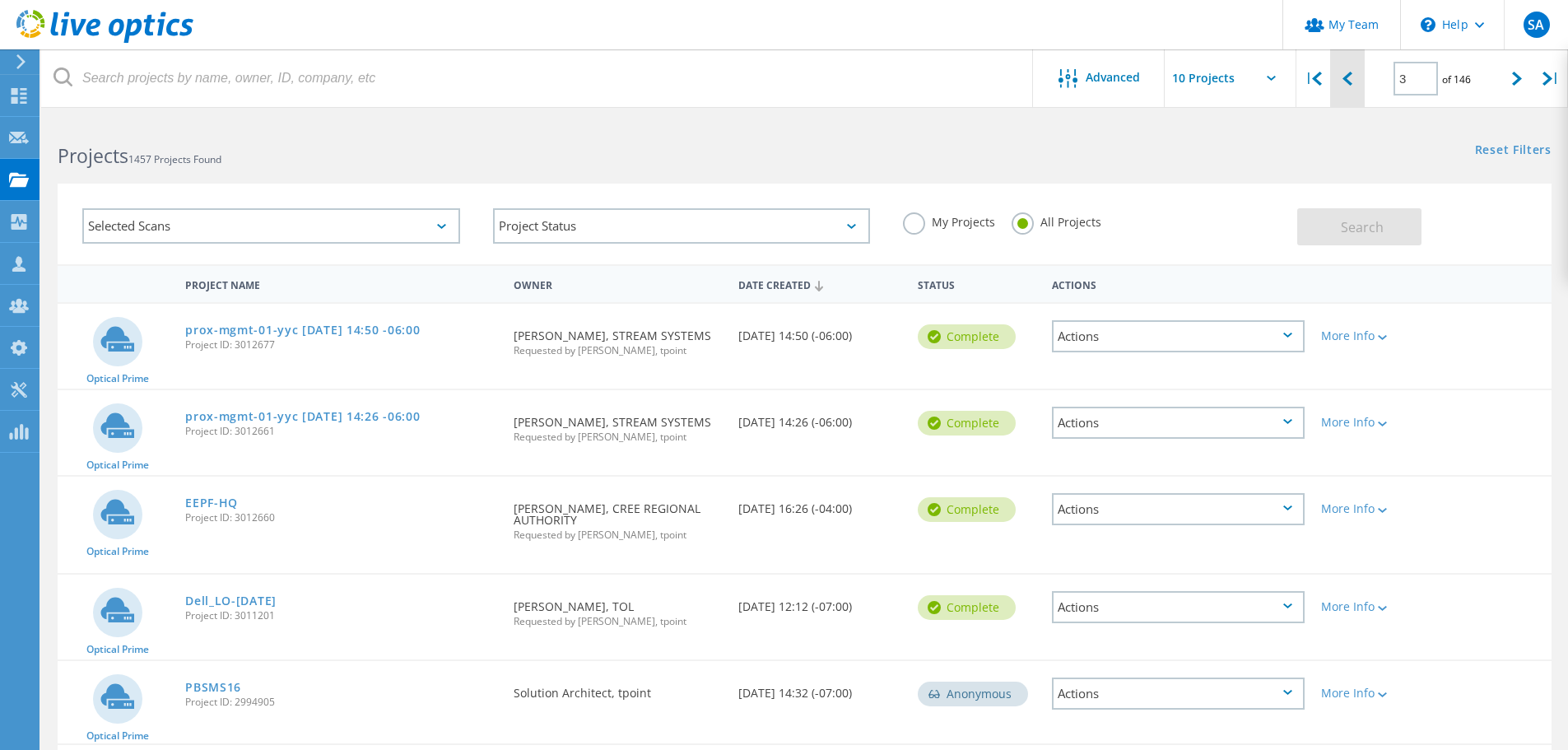
click at [1357, 76] on div at bounding box center [1347, 78] width 34 height 58
type input "2"
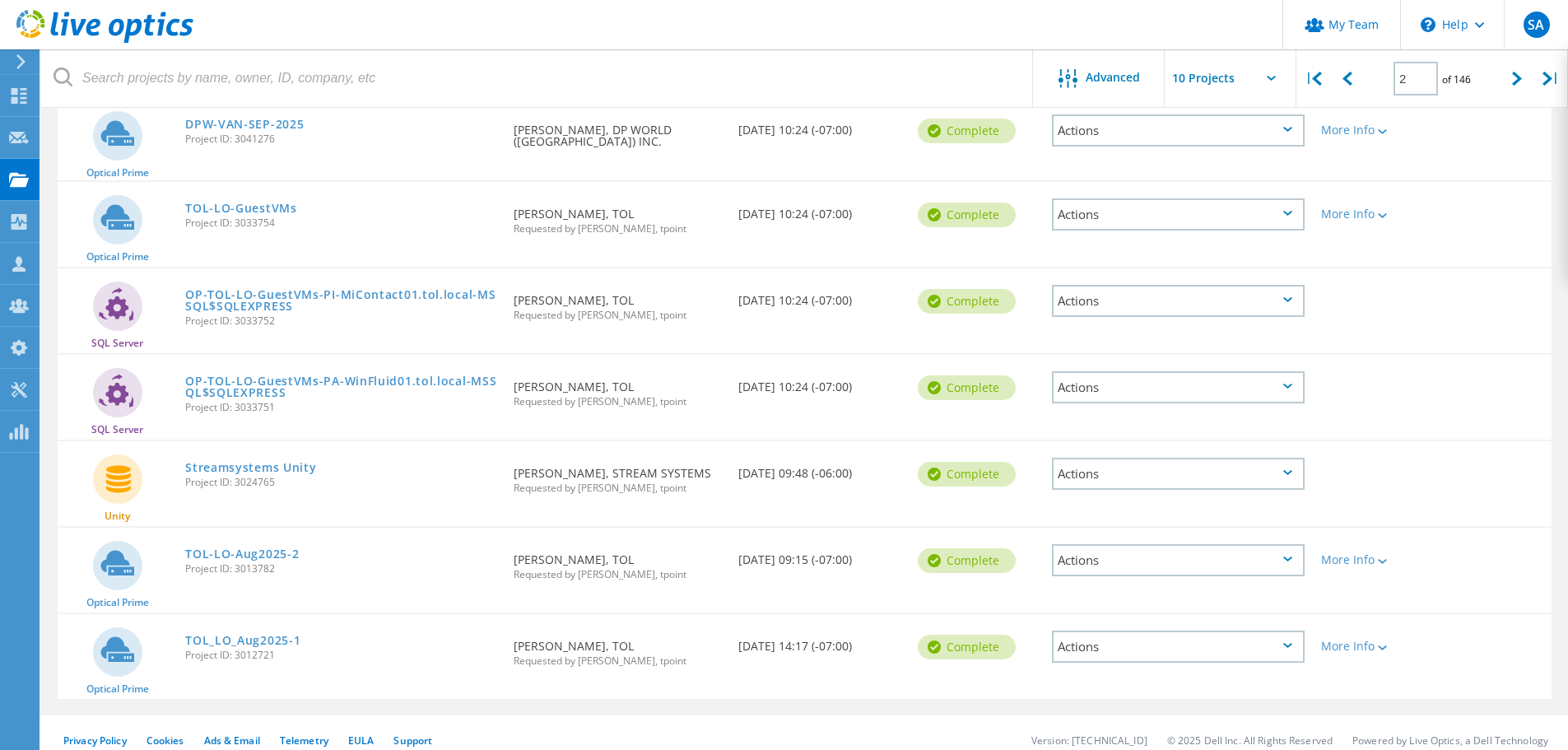
scroll to position [481, 0]
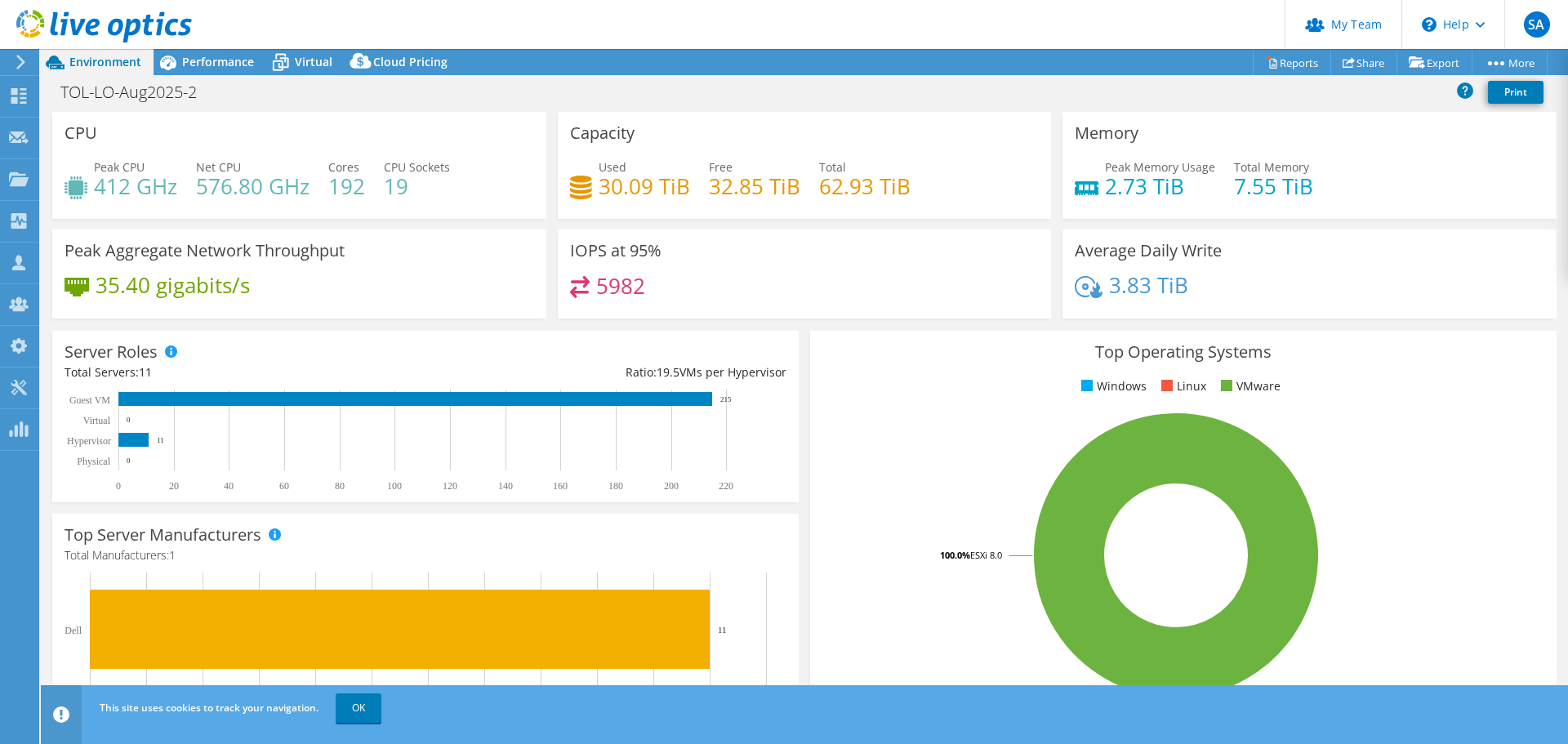
select select "[GEOGRAPHIC_DATA]"
select select "USD"
click at [201, 65] on span "Performance" at bounding box center [217, 62] width 71 height 16
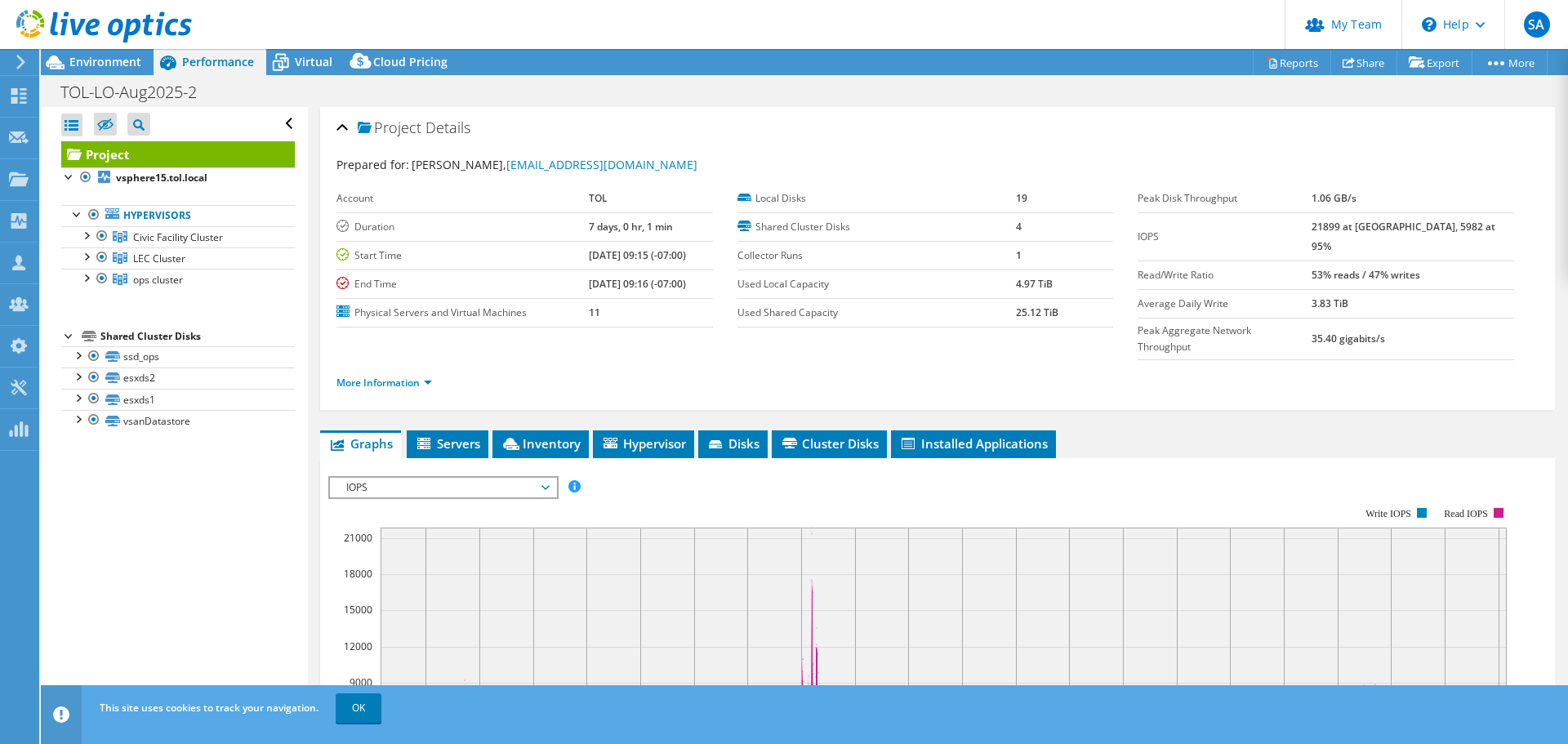
scroll to position [163, 0]
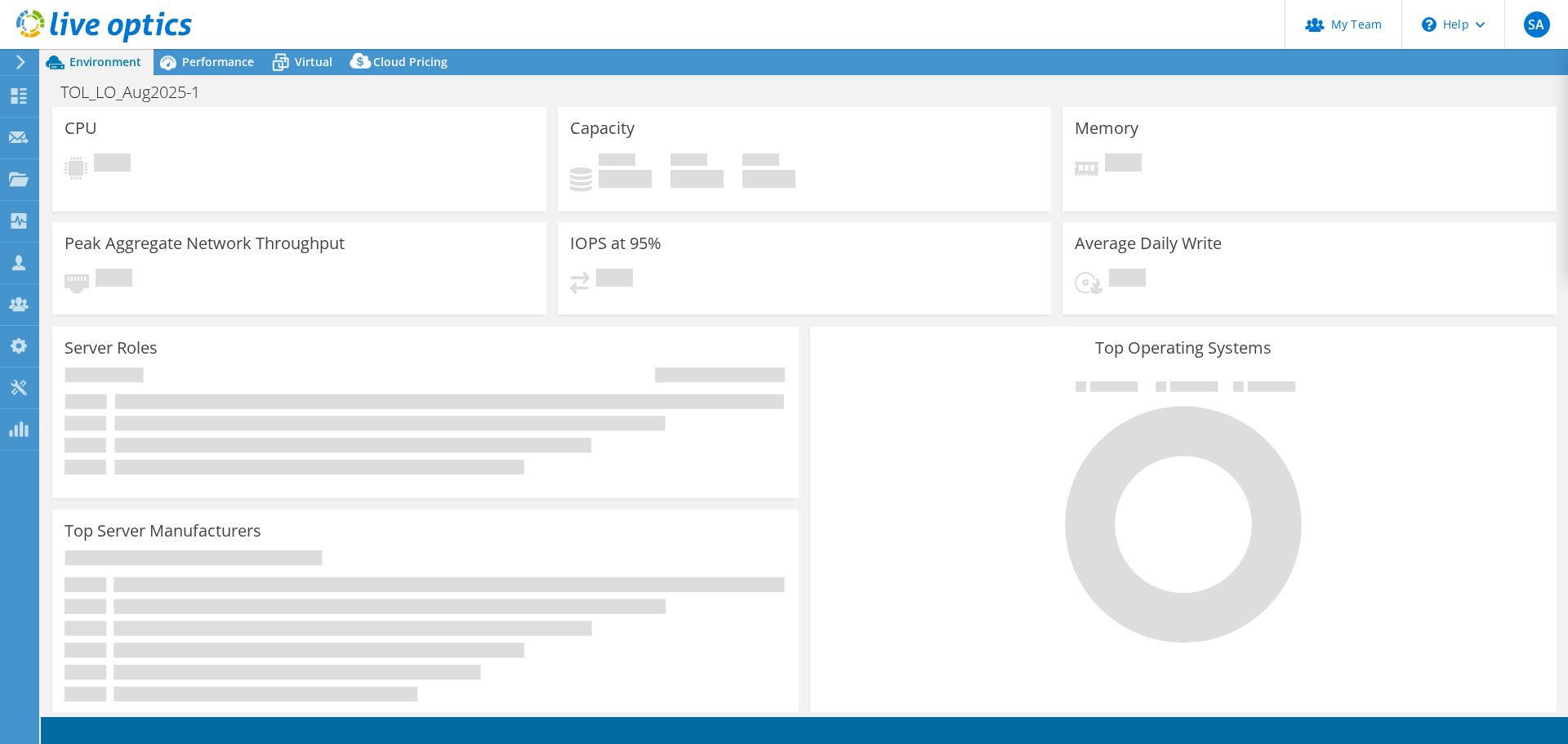
select select "USD"
select select "[GEOGRAPHIC_DATA]"
select select "CAD"
